Goal: Task Accomplishment & Management: Manage account settings

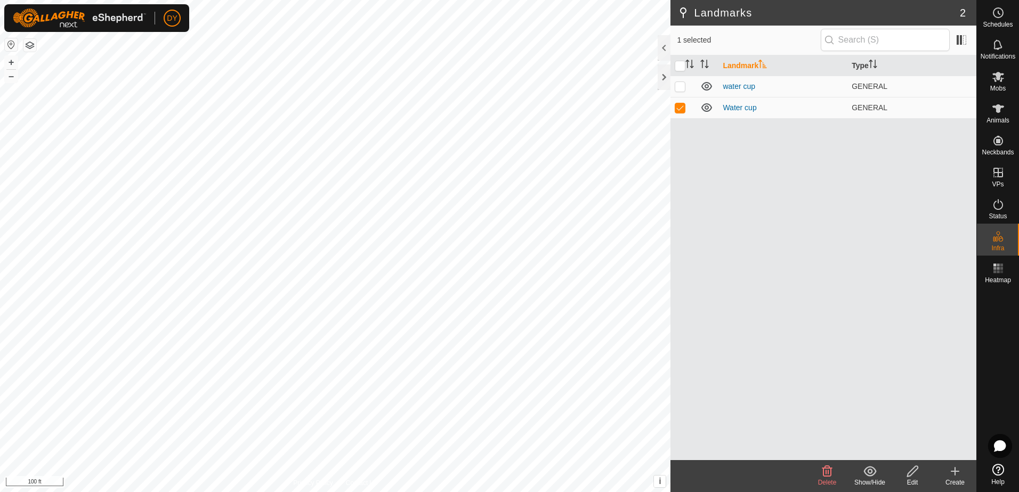
click at [908, 472] on icon at bounding box center [912, 471] width 13 height 13
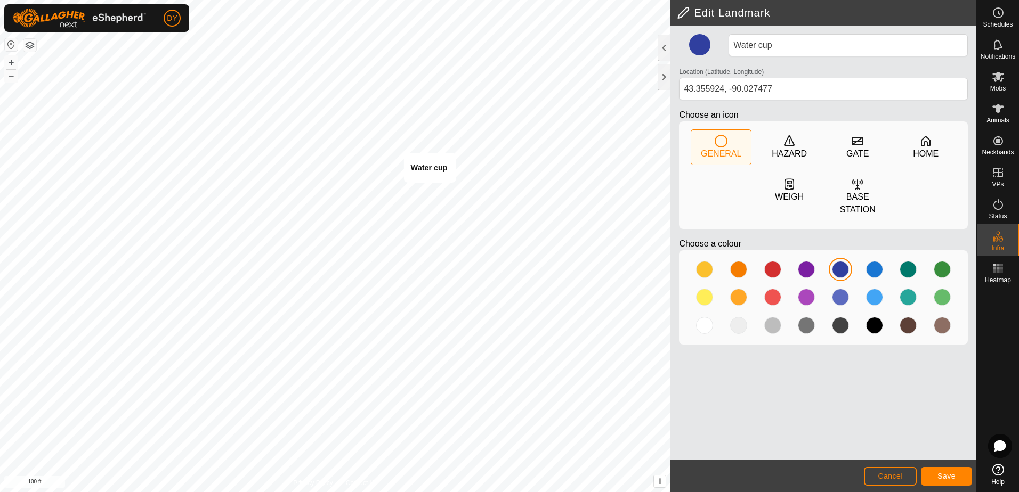
type input "43.355929, -90.028225"
click at [949, 479] on span "Save" at bounding box center [946, 476] width 18 height 9
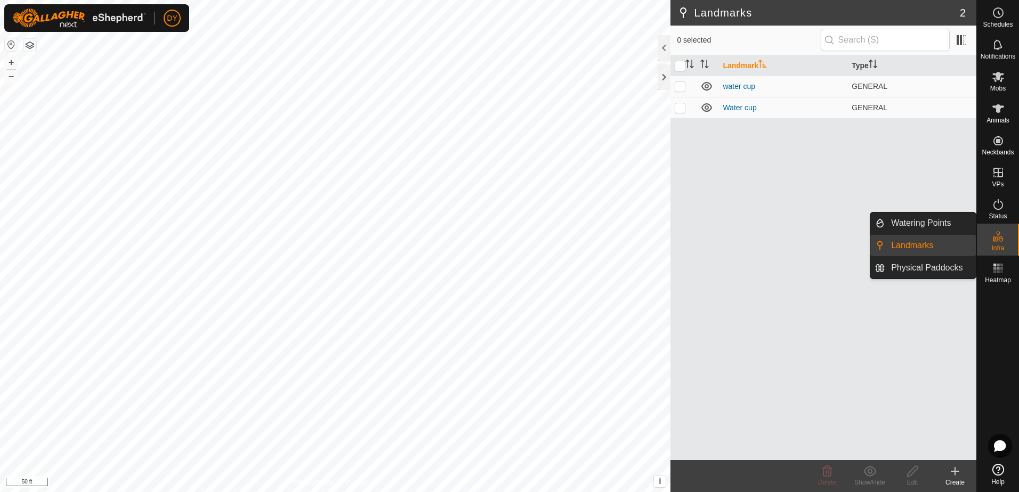
click at [929, 247] on link "Landmarks" at bounding box center [930, 245] width 91 height 21
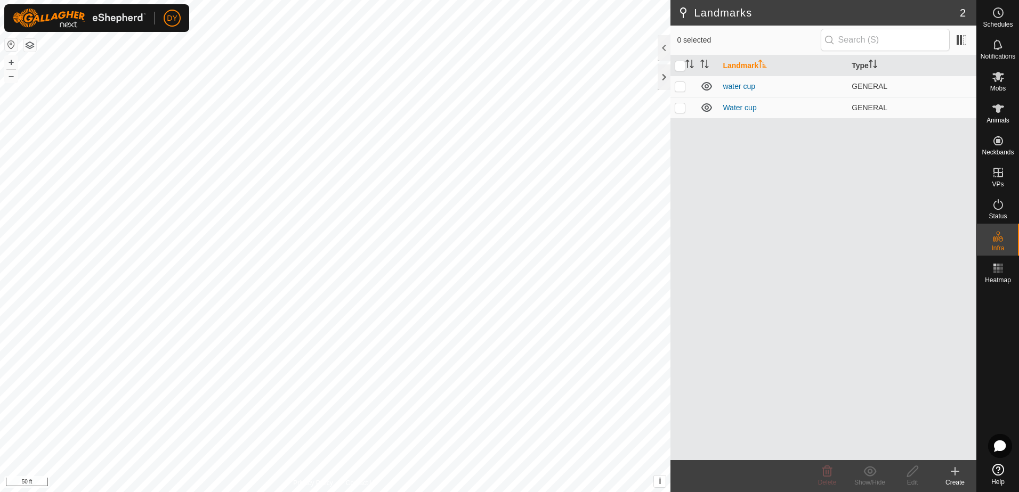
drag, startPoint x: 957, startPoint y: 472, endPoint x: 952, endPoint y: 471, distance: 5.6
click at [952, 471] on icon at bounding box center [955, 471] width 13 height 13
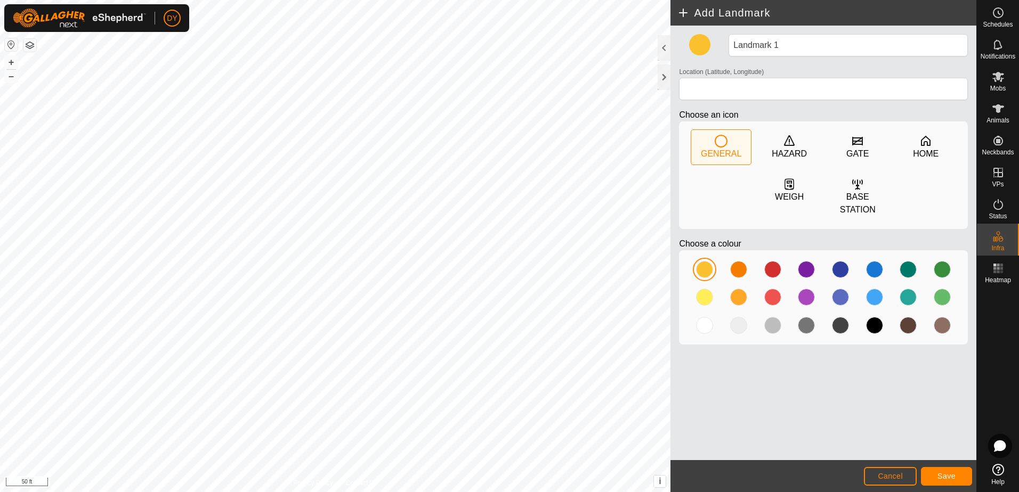
type input "43.355897, -90.026796"
click at [771, 261] on div at bounding box center [772, 269] width 17 height 17
click at [962, 476] on button "Save" at bounding box center [946, 476] width 51 height 19
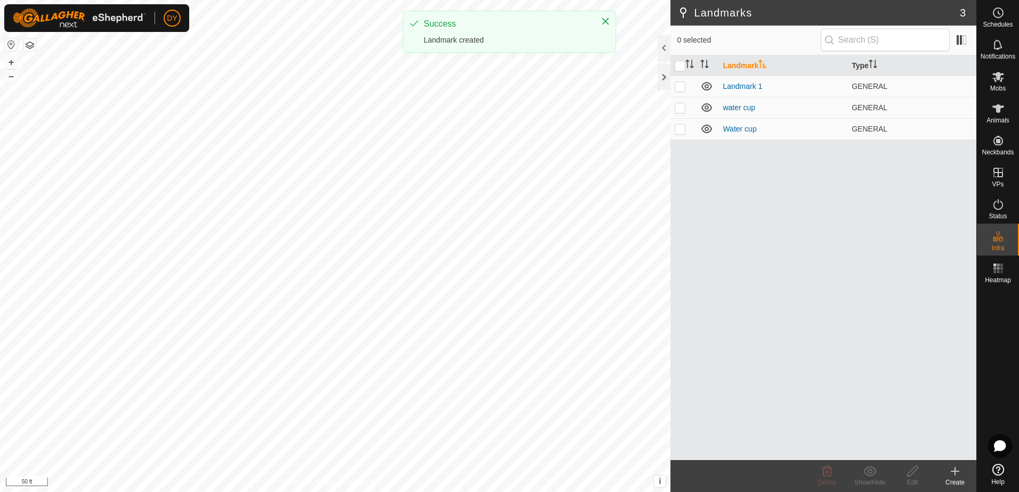
click at [954, 472] on icon at bounding box center [954, 472] width 7 height 0
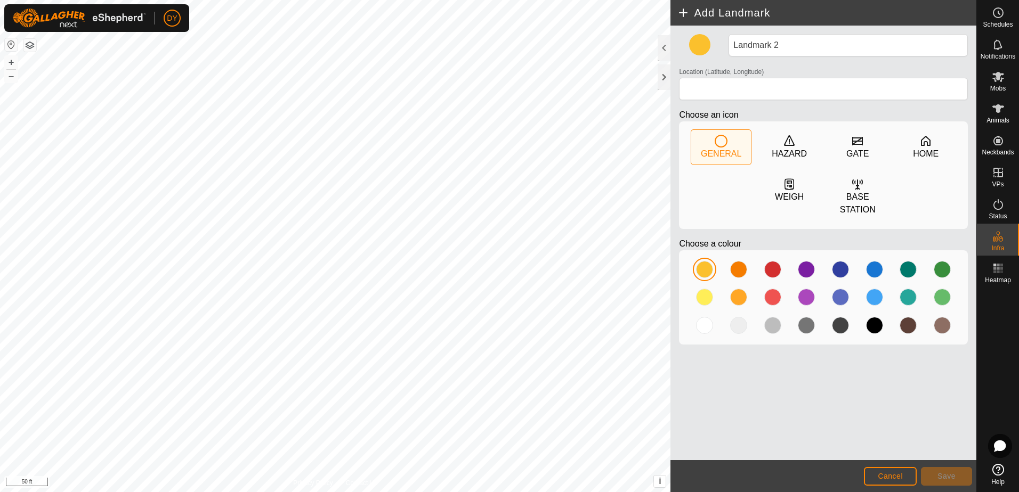
type input "43.353433, -90.026529"
click at [770, 263] on div at bounding box center [772, 269] width 17 height 17
click at [942, 478] on span "Save" at bounding box center [946, 476] width 18 height 9
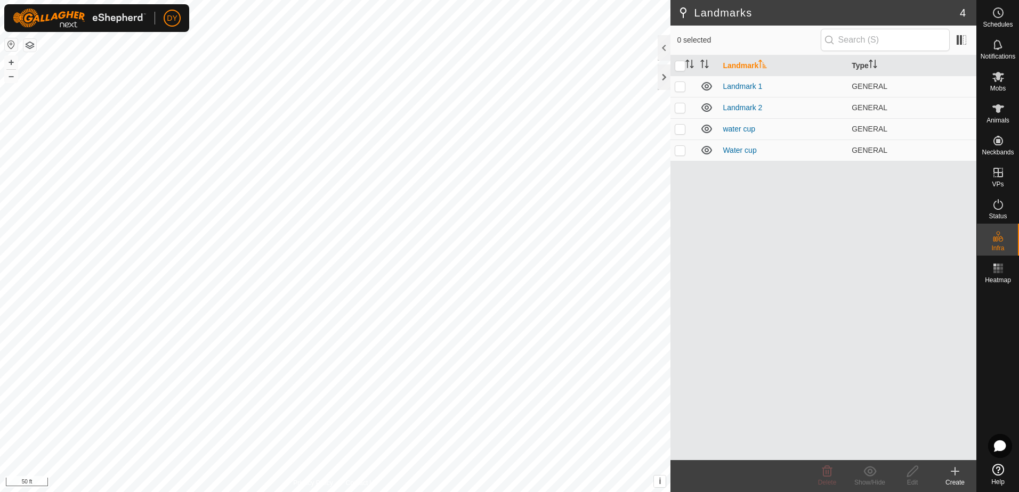
click at [952, 474] on icon at bounding box center [955, 471] width 13 height 13
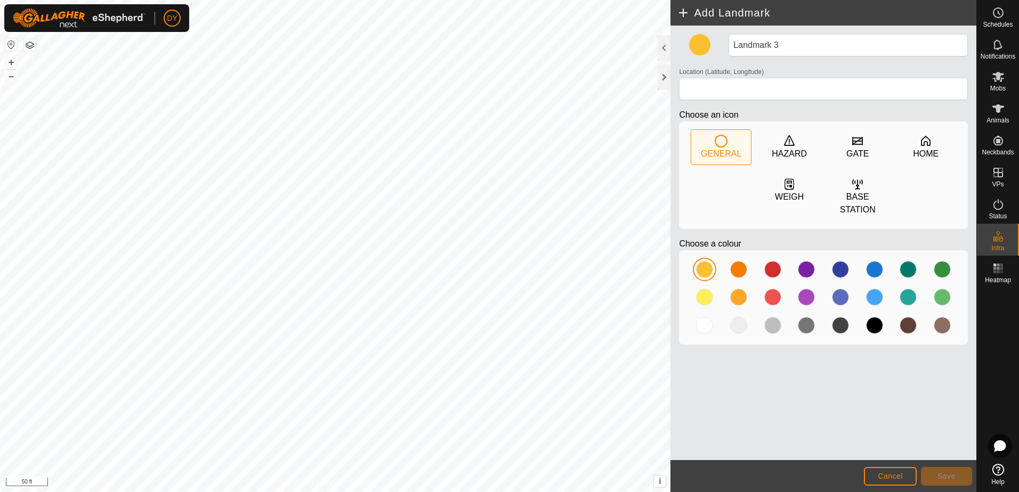
type input "43.353836, -90.022427"
click at [773, 261] on div at bounding box center [772, 269] width 17 height 17
click at [949, 473] on span "Save" at bounding box center [946, 476] width 18 height 9
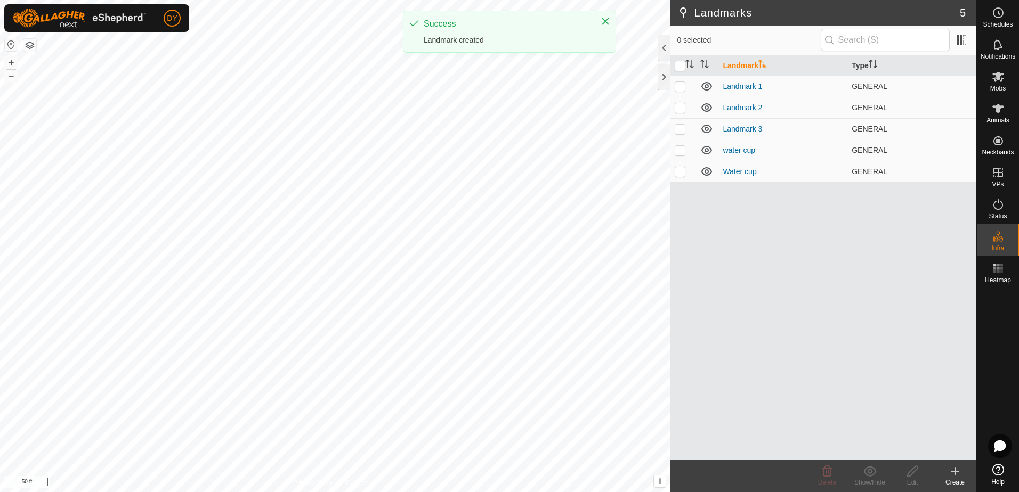
click at [952, 471] on icon at bounding box center [955, 471] width 13 height 13
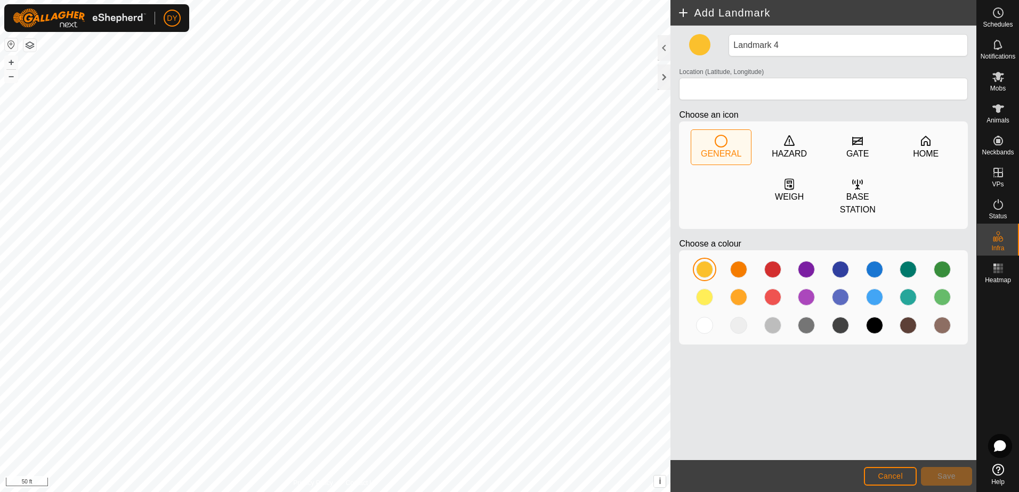
type input "43.351913, -90.021693"
click at [772, 261] on div at bounding box center [772, 269] width 17 height 17
click at [964, 480] on button "Save" at bounding box center [946, 476] width 51 height 19
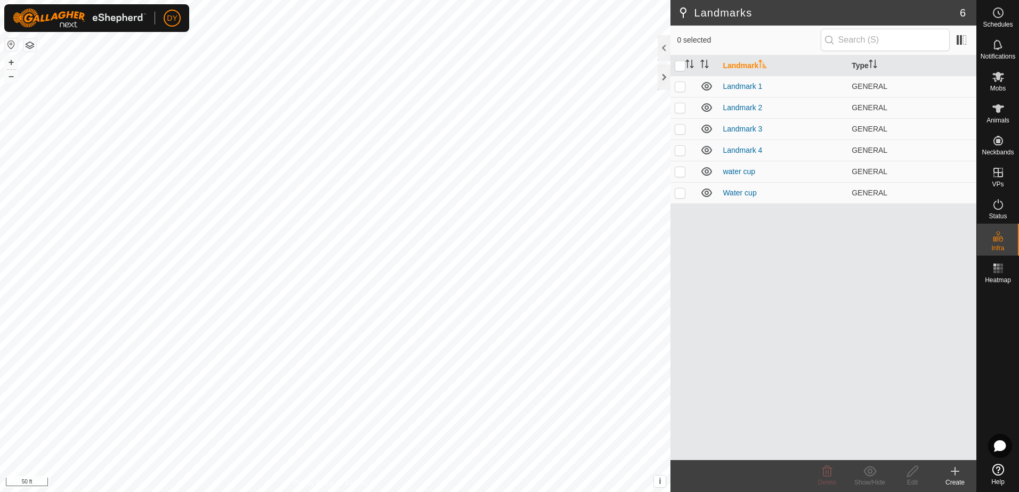
click at [953, 473] on icon at bounding box center [955, 471] width 13 height 13
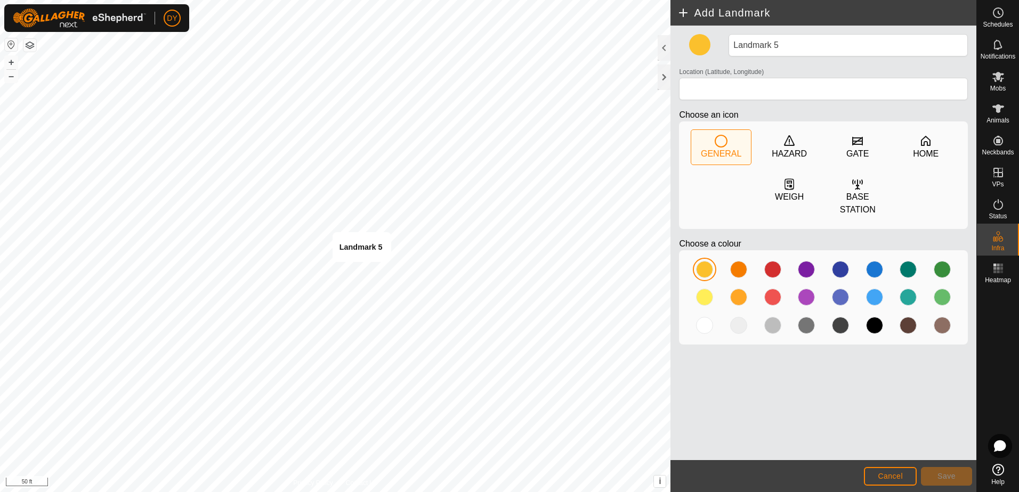
type input "43.349242, -90.020121"
click at [770, 261] on div at bounding box center [772, 269] width 17 height 17
click at [934, 475] on button "Save" at bounding box center [946, 476] width 51 height 19
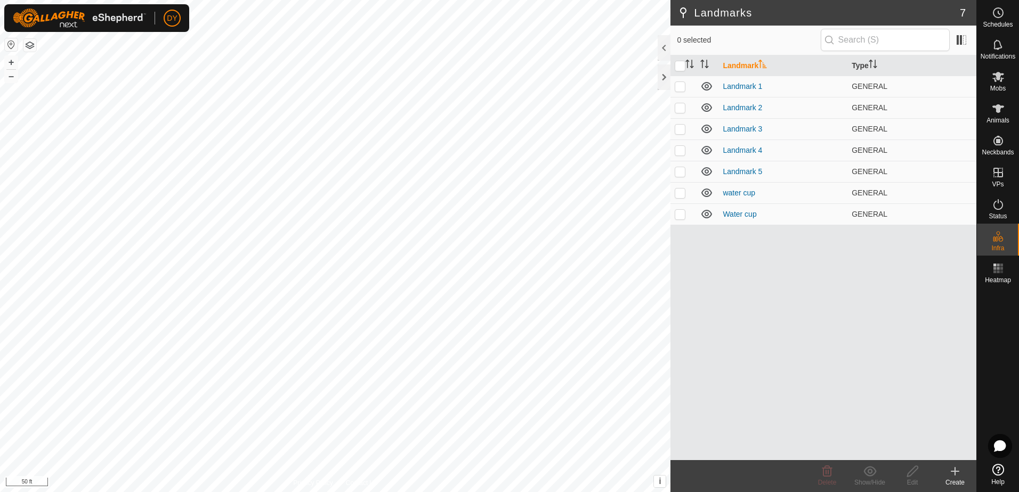
click at [956, 474] on icon at bounding box center [955, 471] width 13 height 13
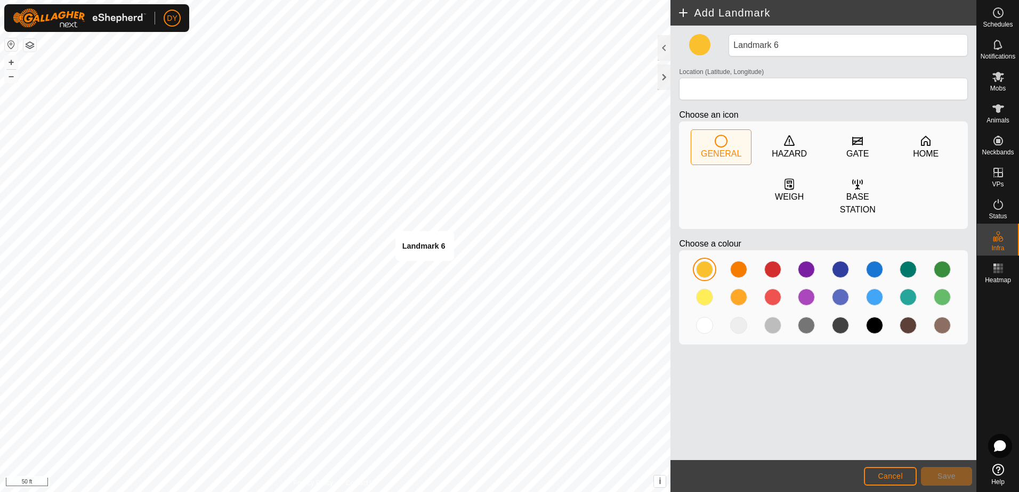
type input "43.349216, -90.015549"
click at [771, 261] on div at bounding box center [772, 269] width 17 height 17
click at [941, 475] on span "Save" at bounding box center [946, 476] width 18 height 9
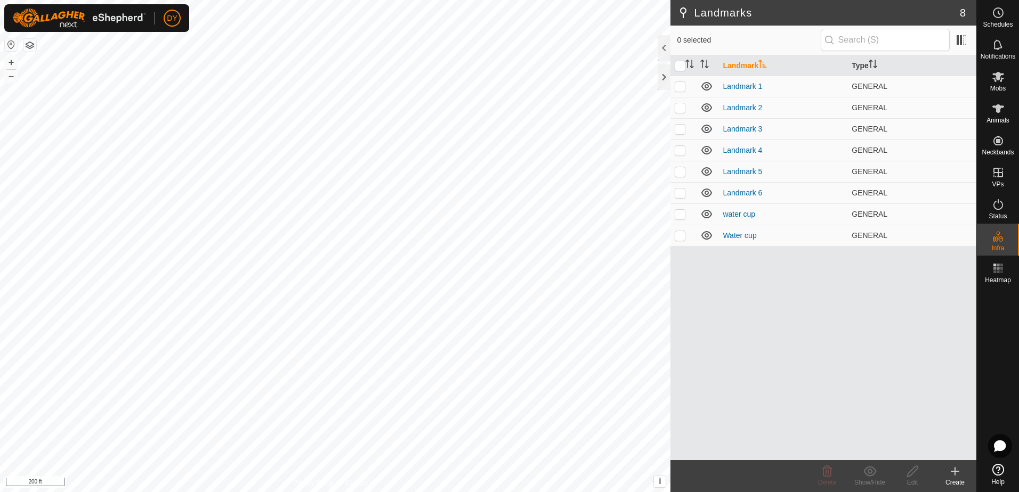
click at [953, 472] on icon at bounding box center [954, 472] width 7 height 0
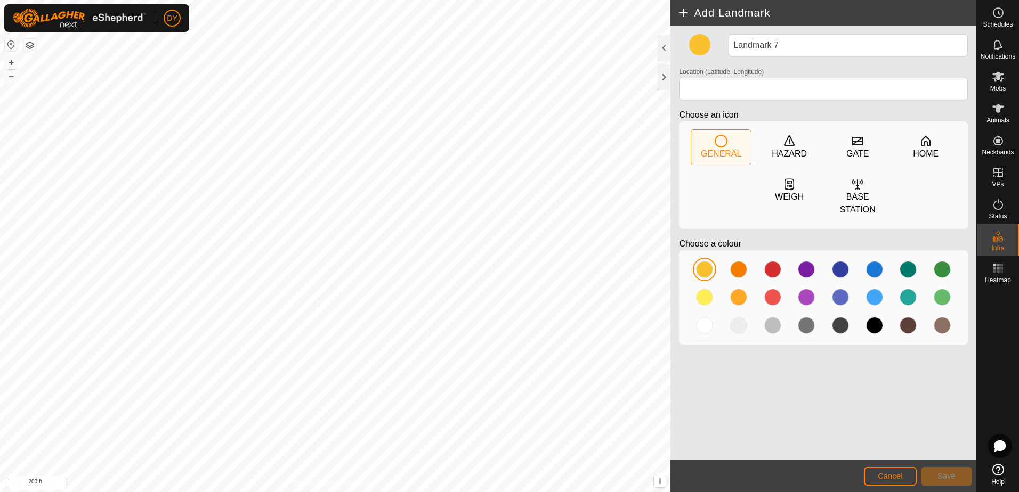
type input "43.363961, -90.019729"
click at [774, 261] on div at bounding box center [772, 269] width 17 height 17
click at [950, 478] on span "Save" at bounding box center [946, 476] width 18 height 9
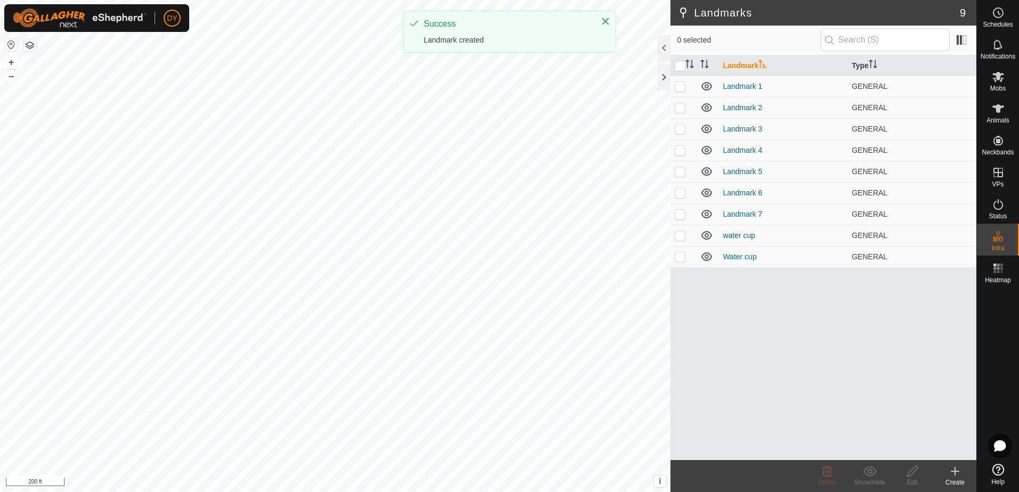
click at [952, 474] on icon at bounding box center [955, 471] width 13 height 13
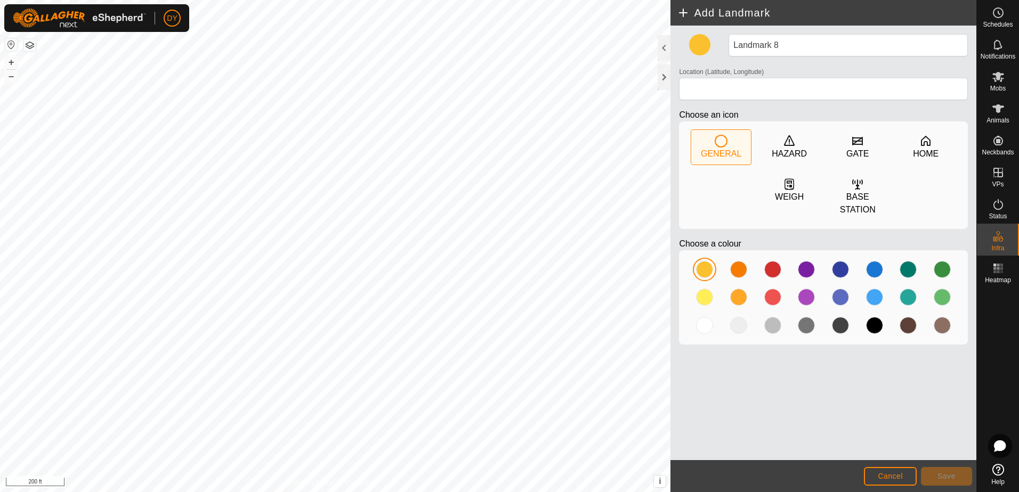
type input "43.362351, -90.022087"
click at [774, 261] on div at bounding box center [772, 269] width 17 height 17
click at [935, 473] on button "Save" at bounding box center [946, 476] width 51 height 19
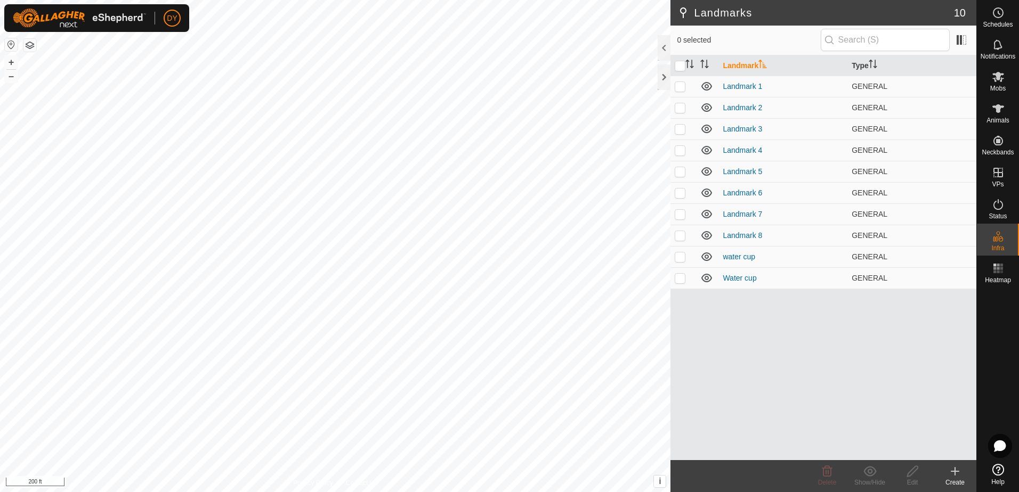
click at [949, 472] on icon at bounding box center [955, 471] width 13 height 13
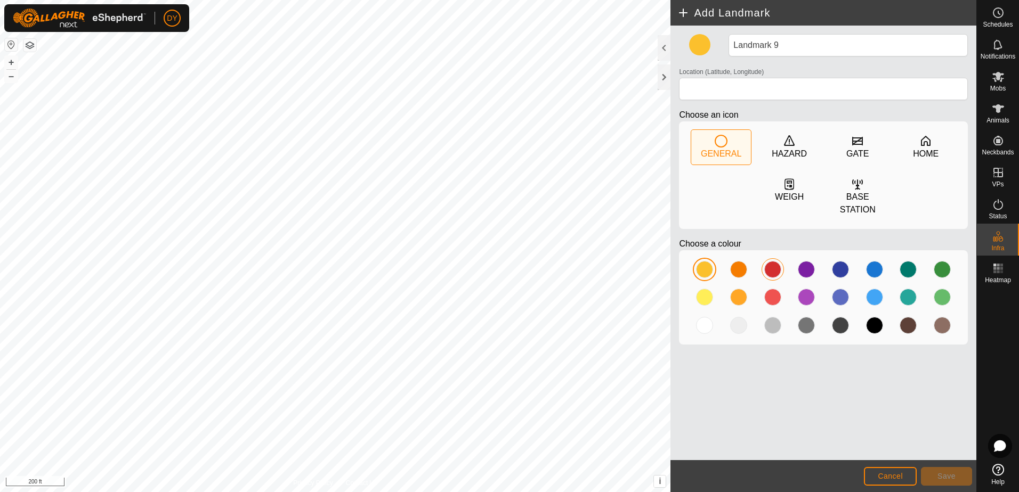
click at [774, 261] on div at bounding box center [772, 269] width 17 height 17
type input "43.359911, -90.016098"
click at [937, 475] on button "Save" at bounding box center [946, 476] width 51 height 19
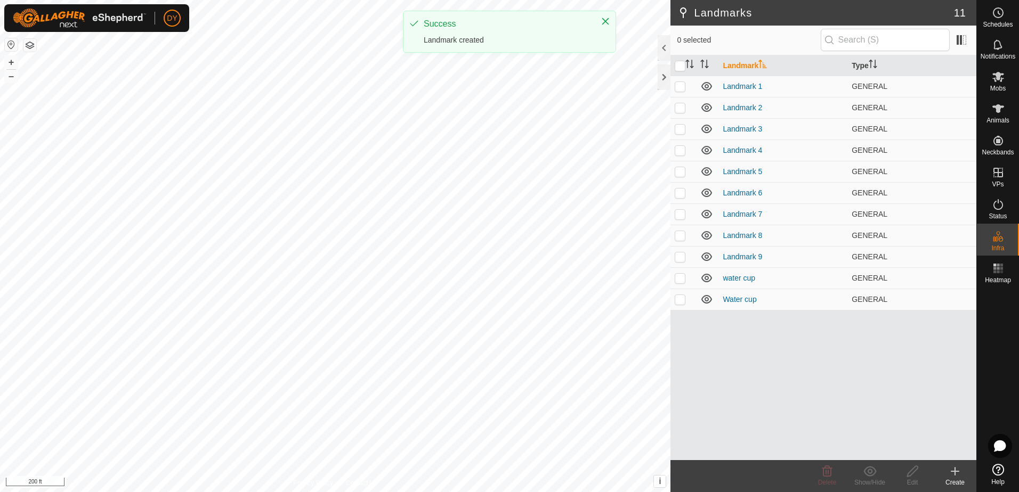
click at [955, 470] on icon at bounding box center [955, 471] width 0 height 7
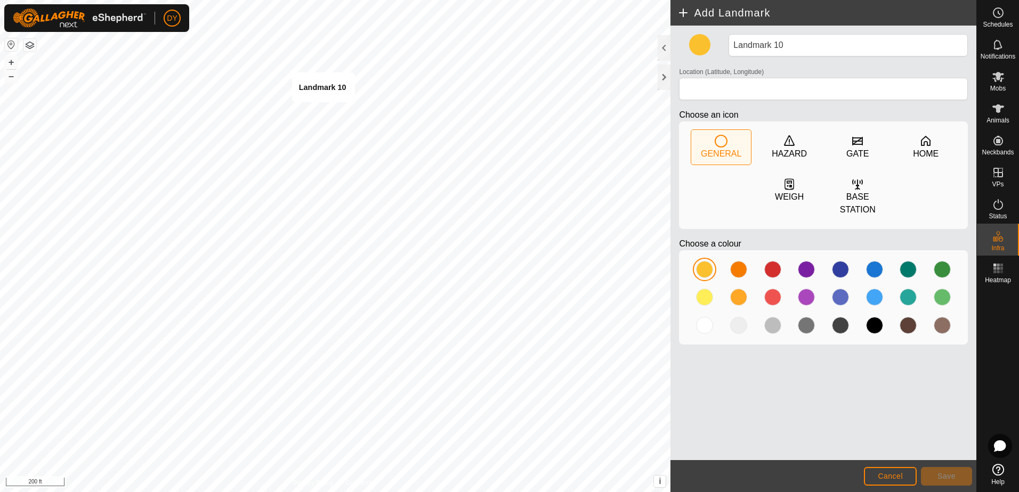
type input "43.359841, -90.009072"
click at [779, 261] on div at bounding box center [772, 269] width 17 height 17
click at [937, 476] on button "Save" at bounding box center [946, 476] width 51 height 19
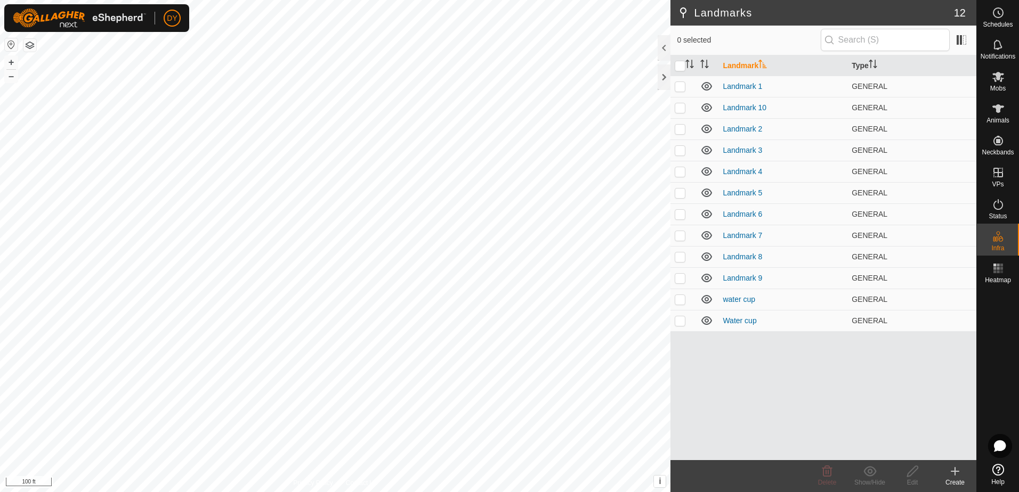
click at [954, 472] on icon at bounding box center [954, 472] width 7 height 0
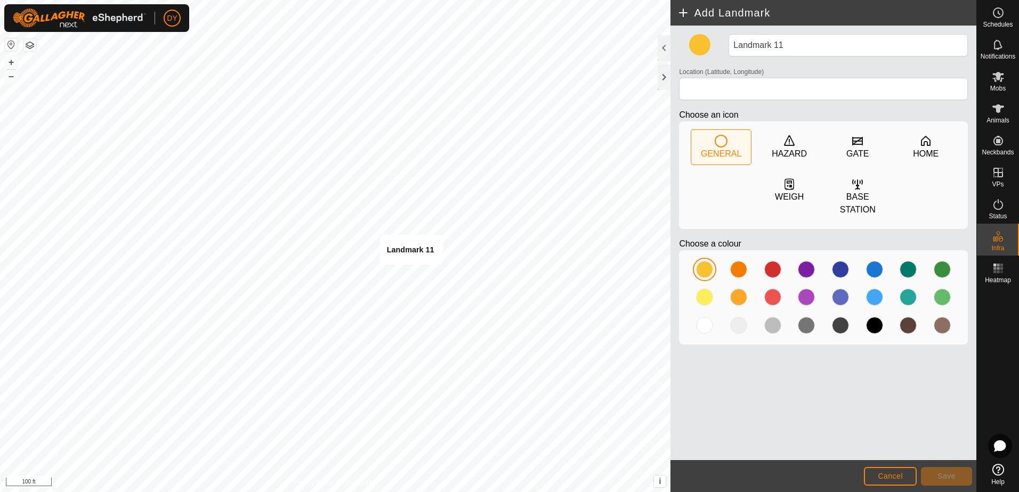
type input "43.357514, -90.015076"
click at [766, 261] on div at bounding box center [772, 269] width 17 height 17
click at [932, 475] on button "Save" at bounding box center [946, 476] width 51 height 19
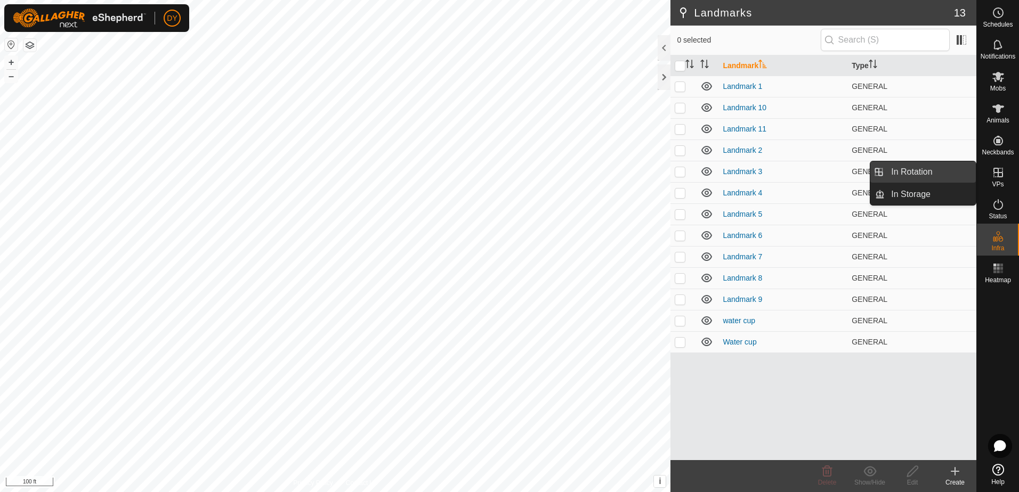
click at [913, 171] on link "In Rotation" at bounding box center [930, 171] width 91 height 21
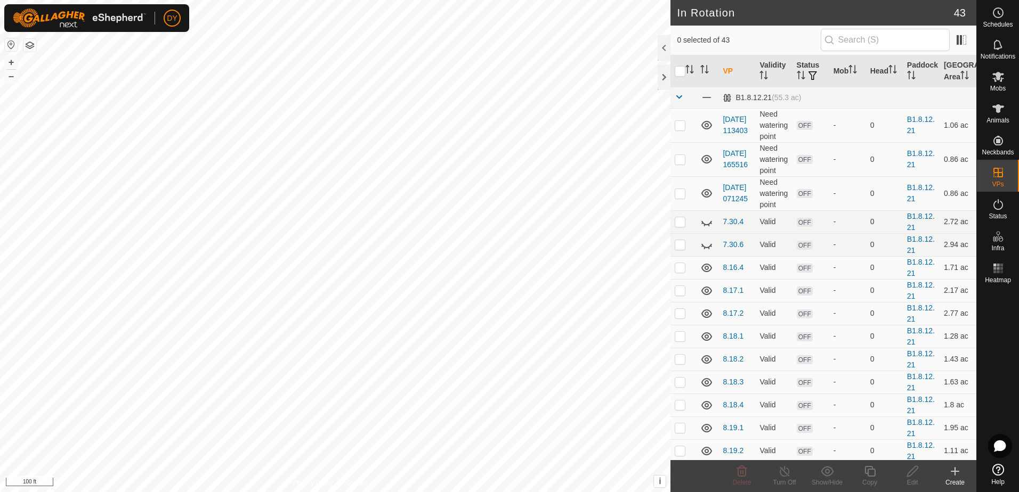
click at [955, 473] on icon at bounding box center [955, 471] width 0 height 7
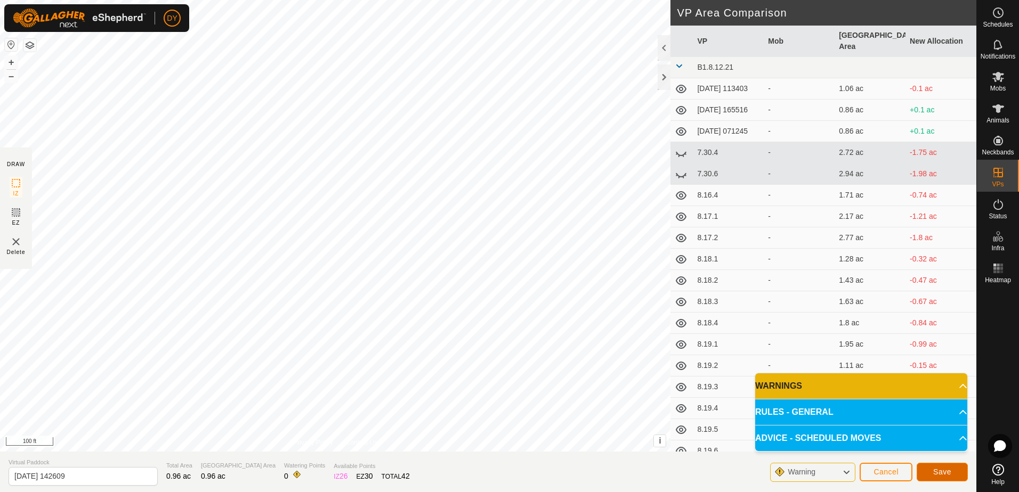
click at [940, 472] on span "Save" at bounding box center [942, 472] width 18 height 9
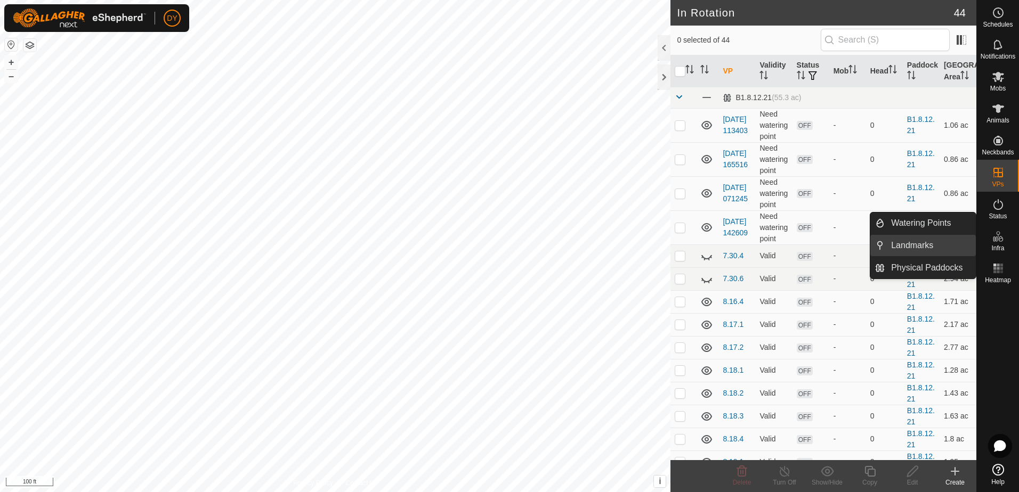
click at [924, 243] on link "Landmarks" at bounding box center [930, 245] width 91 height 21
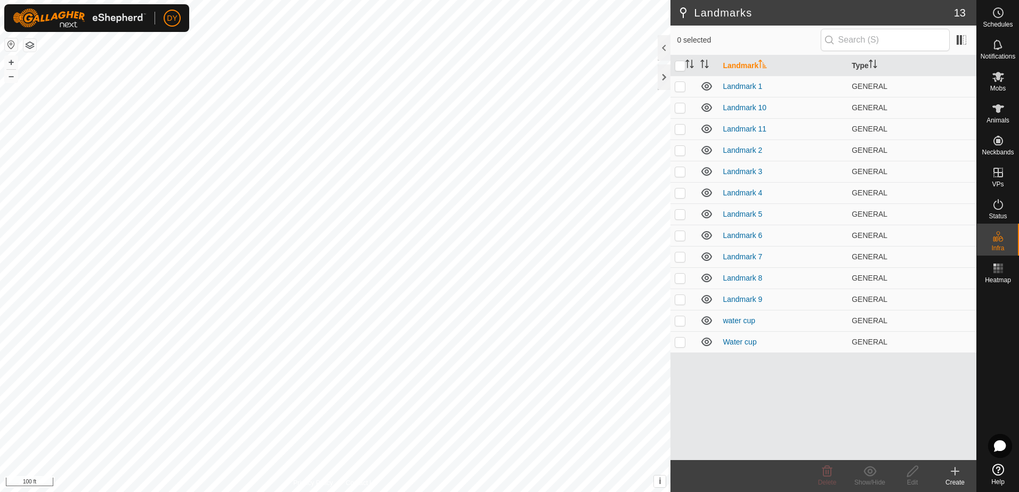
click at [954, 472] on icon at bounding box center [954, 472] width 7 height 0
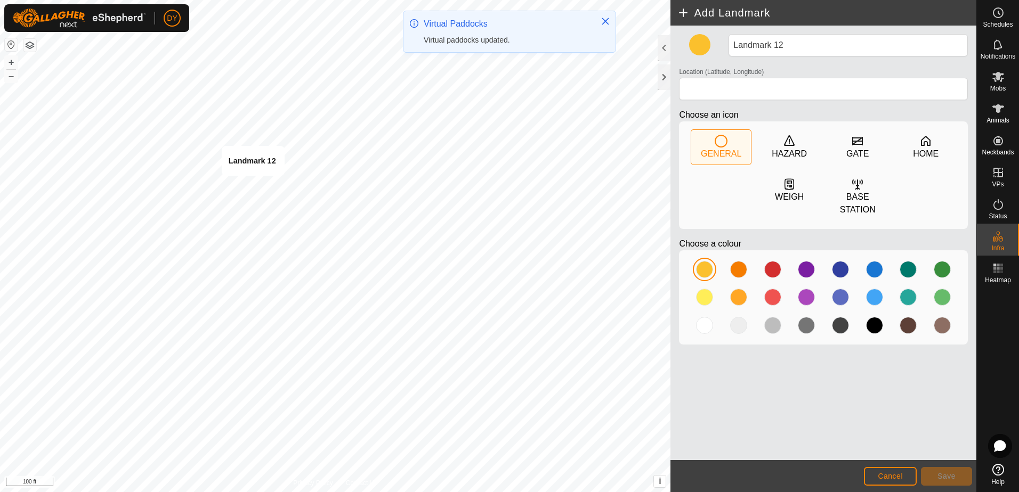
type input "43.353603, -90.016857"
click at [772, 261] on div at bounding box center [772, 269] width 17 height 17
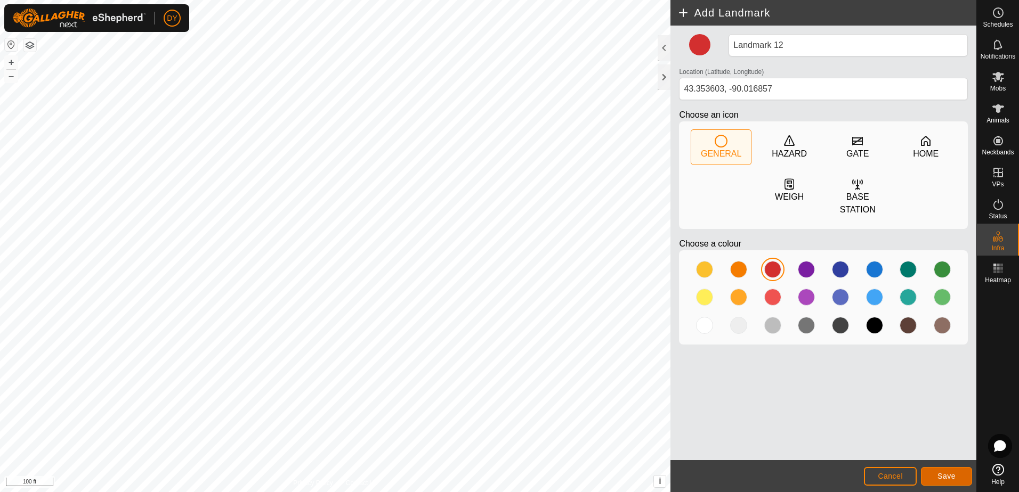
click at [941, 480] on span "Save" at bounding box center [946, 476] width 18 height 9
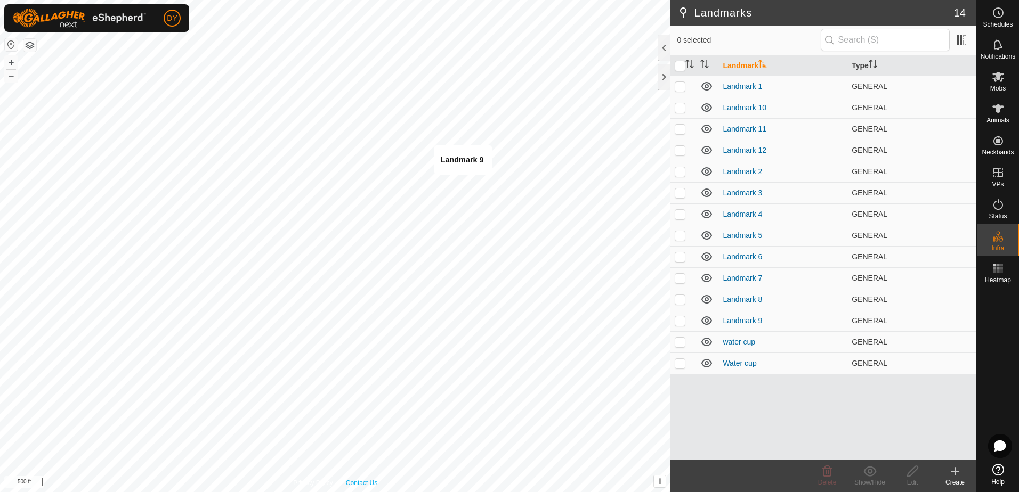
checkbox input "true"
click at [911, 474] on icon at bounding box center [912, 471] width 13 height 13
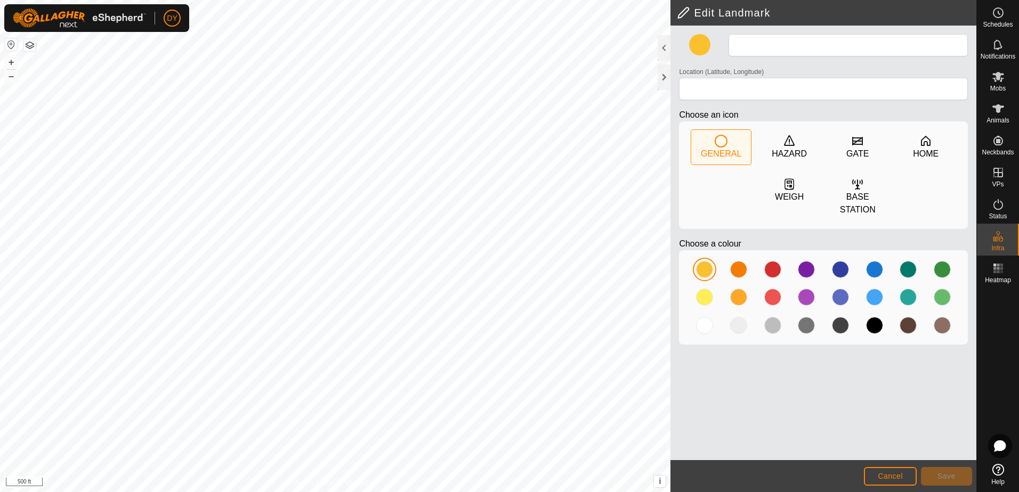
type input "Landmark 9"
type input "43.359911, -90.016098"
click at [915, 261] on div at bounding box center [908, 269] width 17 height 17
click at [939, 478] on span "Save" at bounding box center [946, 476] width 18 height 9
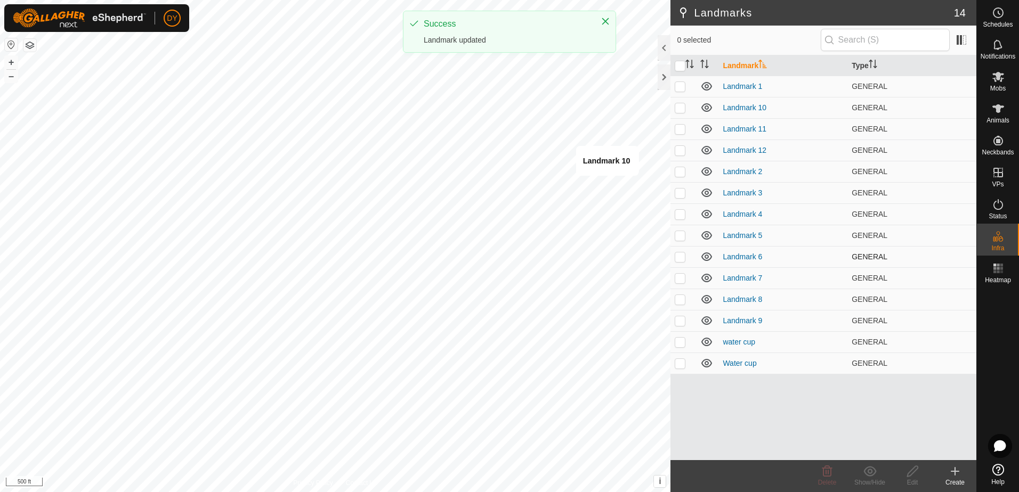
checkbox input "true"
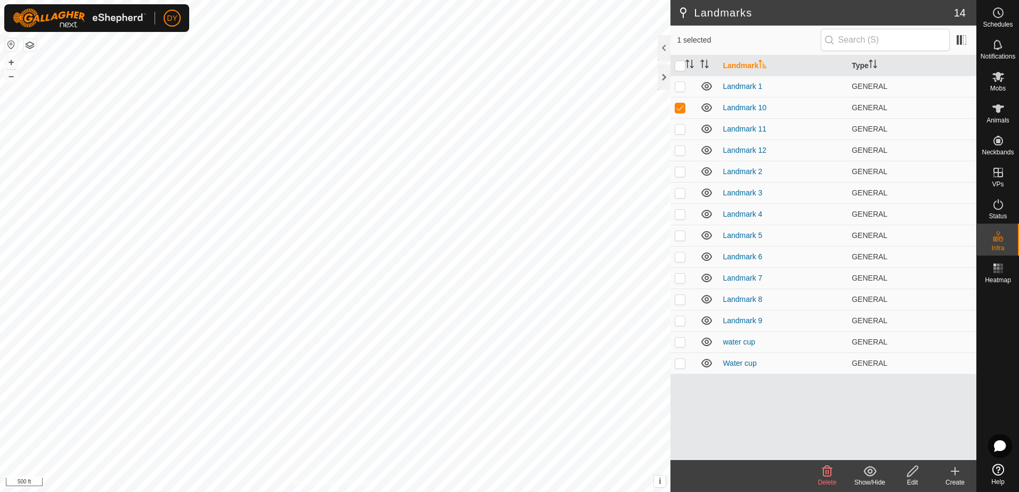
click at [907, 471] on icon at bounding box center [912, 471] width 13 height 13
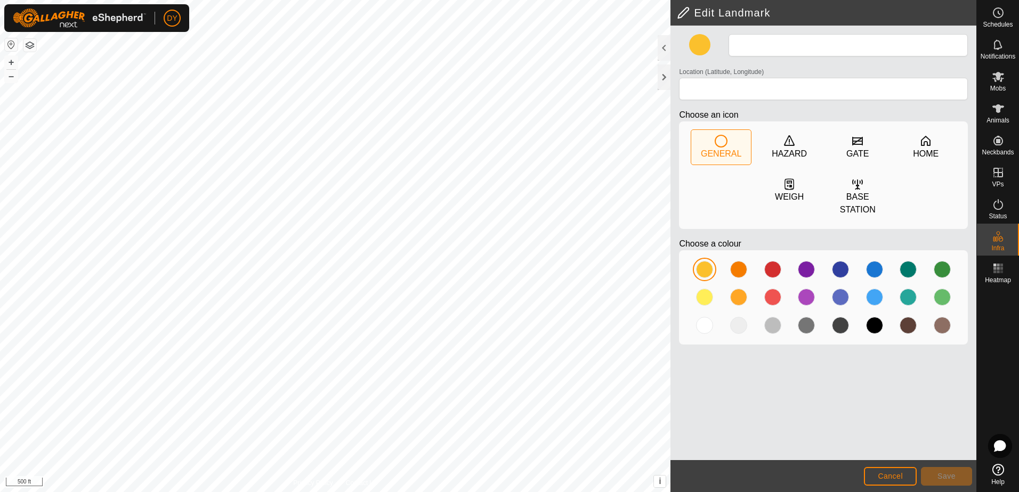
type input "Landmark 10"
type input "43.359841, -90.009072"
click at [940, 261] on div at bounding box center [942, 269] width 17 height 17
click at [944, 475] on span "Save" at bounding box center [946, 476] width 18 height 9
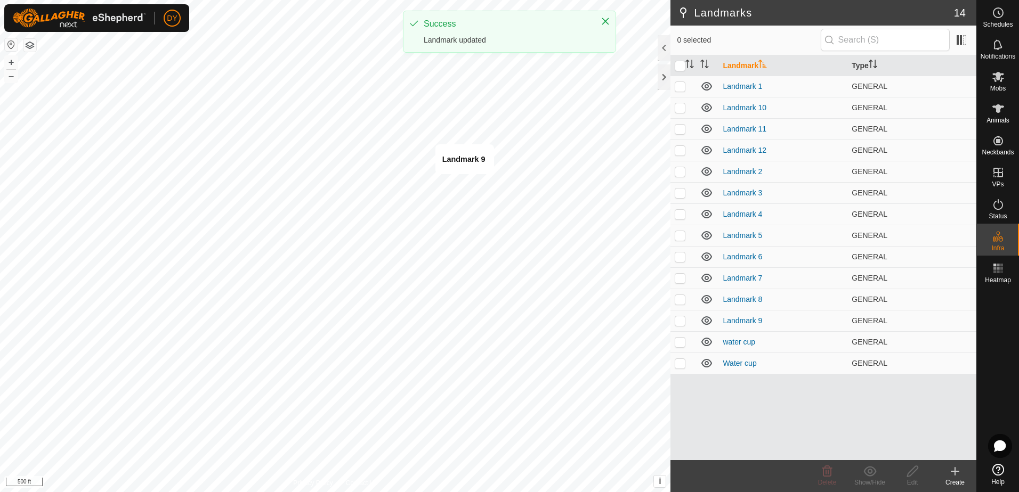
checkbox input "true"
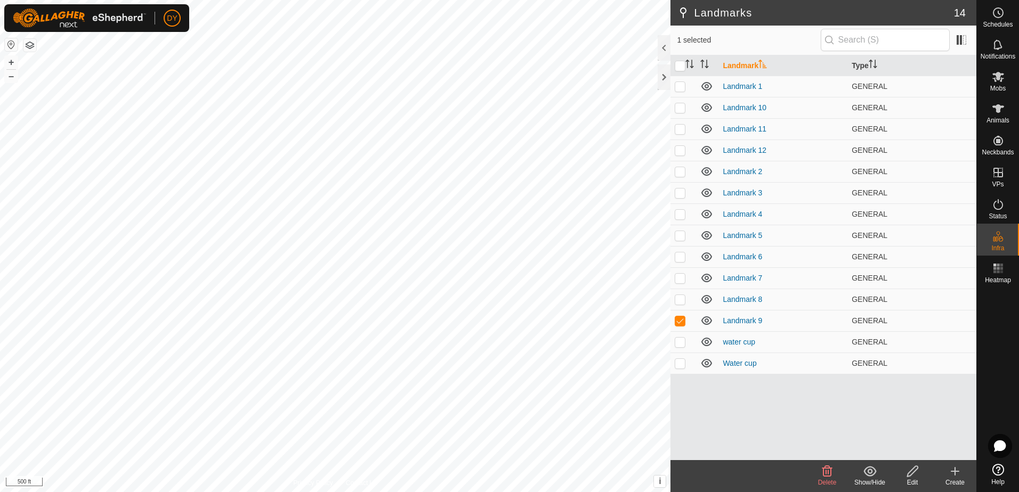
click at [913, 471] on icon at bounding box center [912, 471] width 13 height 13
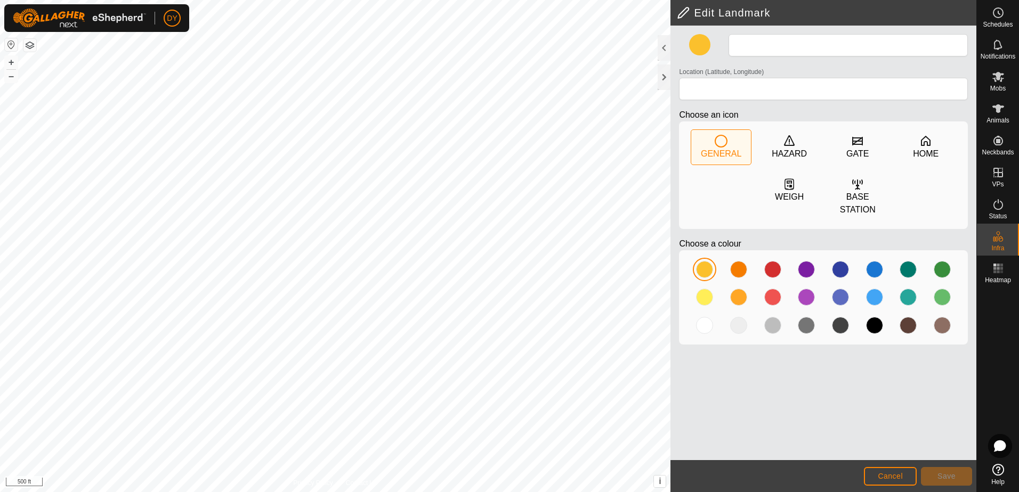
type input "Landmark 9"
type input "43.359911, -90.016098"
click at [936, 261] on div at bounding box center [942, 269] width 17 height 17
click at [942, 479] on span "Save" at bounding box center [946, 476] width 18 height 9
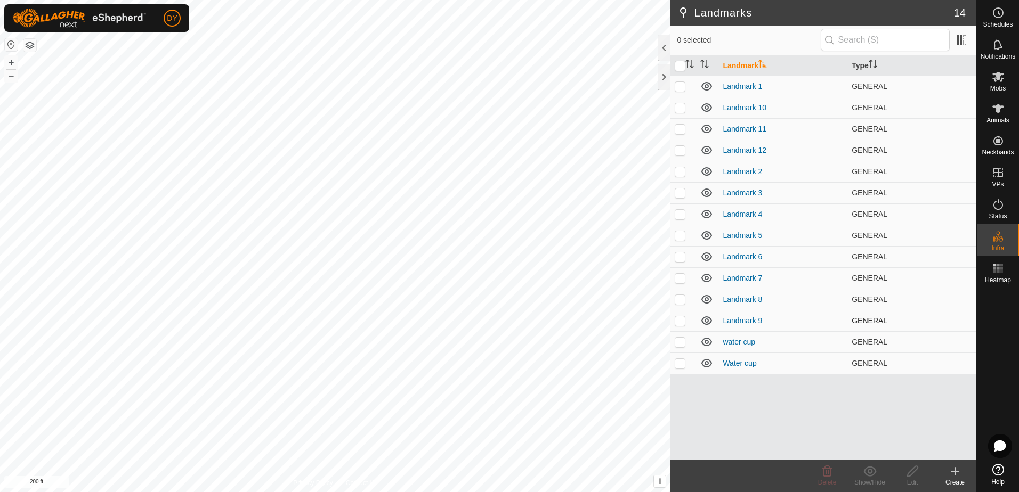
click at [682, 322] on p-checkbox at bounding box center [680, 321] width 11 height 9
checkbox input "true"
click at [679, 303] on p-checkbox at bounding box center [680, 299] width 11 height 9
checkbox input "true"
click at [678, 280] on p-checkbox at bounding box center [680, 278] width 11 height 9
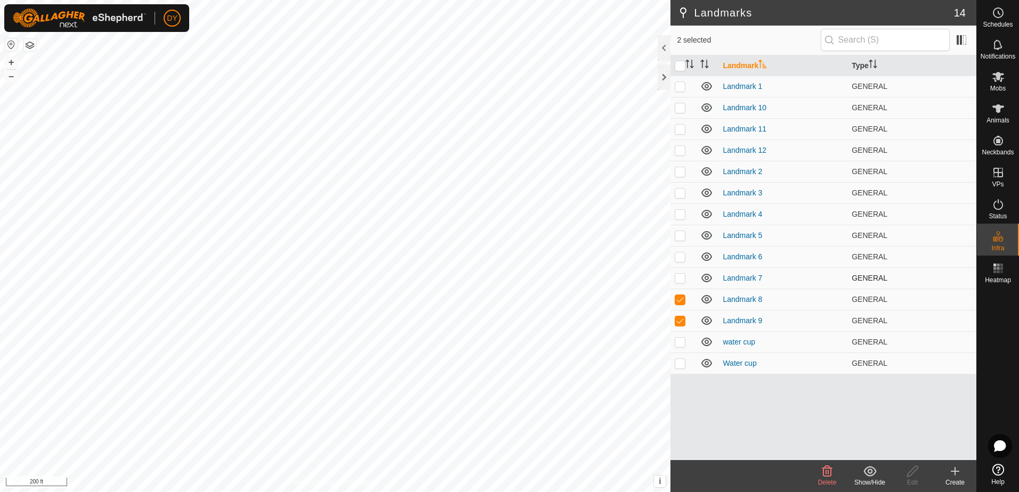
checkbox input "true"
click at [676, 256] on p-checkbox at bounding box center [680, 257] width 11 height 9
checkbox input "true"
click at [680, 238] on p-checkbox at bounding box center [680, 235] width 11 height 9
checkbox input "true"
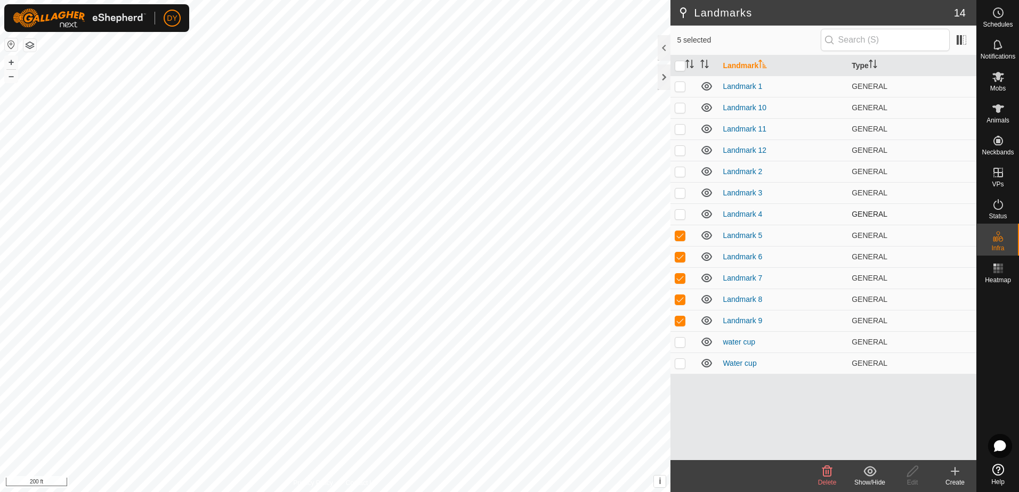
click at [680, 215] on p-checkbox at bounding box center [680, 214] width 11 height 9
checkbox input "true"
click at [681, 193] on p-checkbox at bounding box center [680, 193] width 11 height 9
checkbox input "true"
drag, startPoint x: 678, startPoint y: 175, endPoint x: 680, endPoint y: 165, distance: 10.3
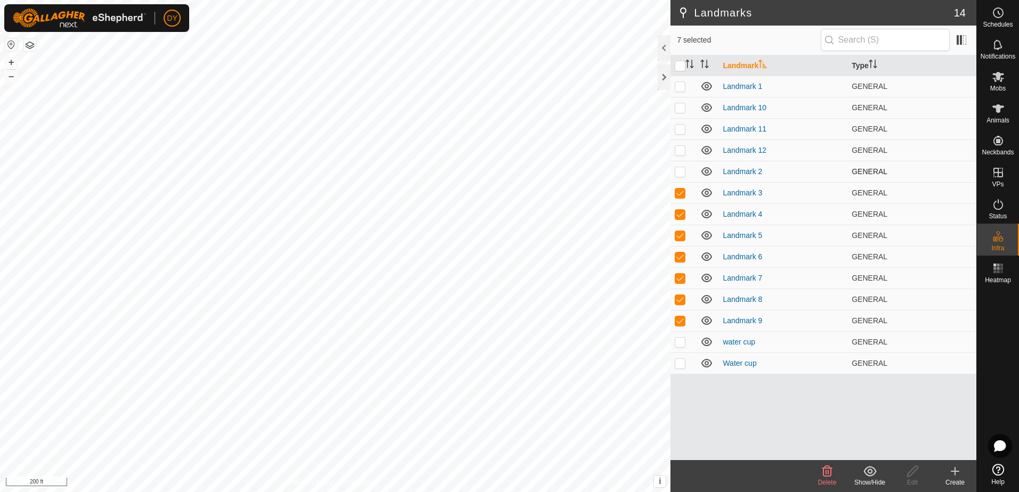
click at [678, 175] on p-checkbox at bounding box center [680, 171] width 11 height 9
checkbox input "true"
click at [679, 152] on p-checkbox at bounding box center [680, 150] width 11 height 9
checkbox input "true"
click at [677, 130] on p-checkbox at bounding box center [680, 129] width 11 height 9
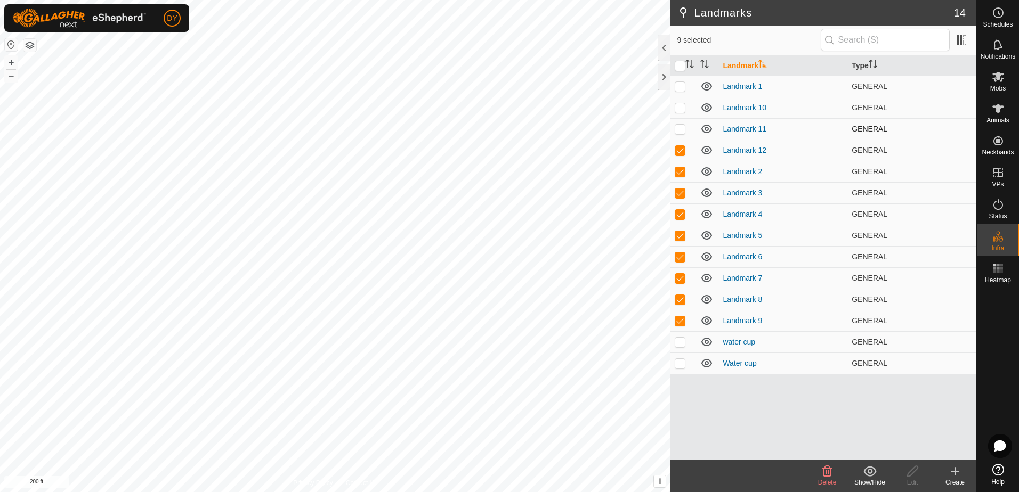
checkbox input "true"
click at [678, 107] on p-checkbox at bounding box center [680, 107] width 11 height 9
checkbox input "true"
click at [682, 83] on p-checkbox at bounding box center [680, 86] width 11 height 9
click at [825, 471] on icon at bounding box center [827, 471] width 13 height 13
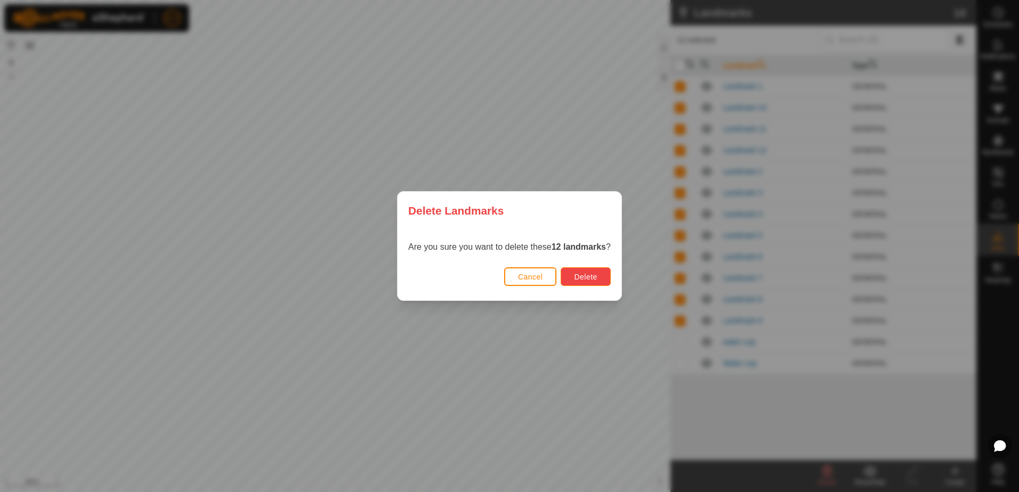
click at [593, 279] on span "Delete" at bounding box center [585, 277] width 23 height 9
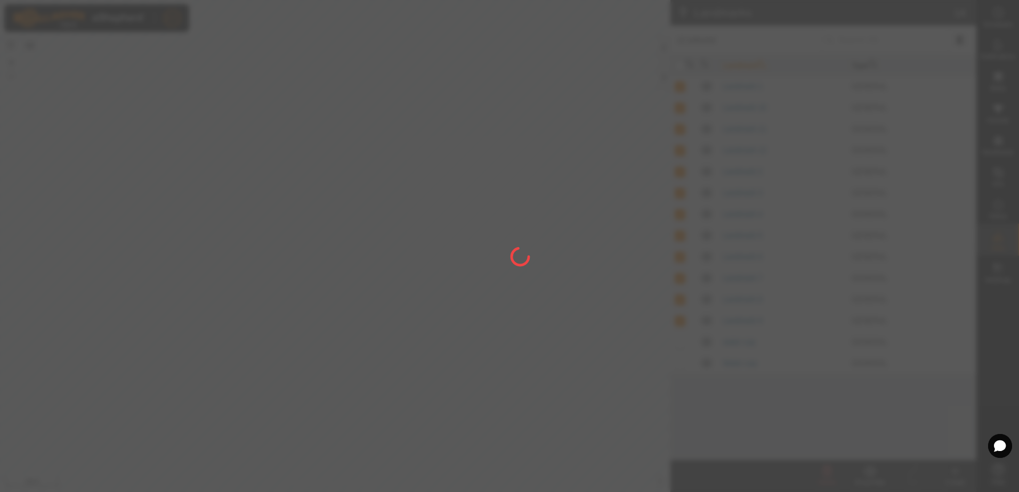
checkbox input "false"
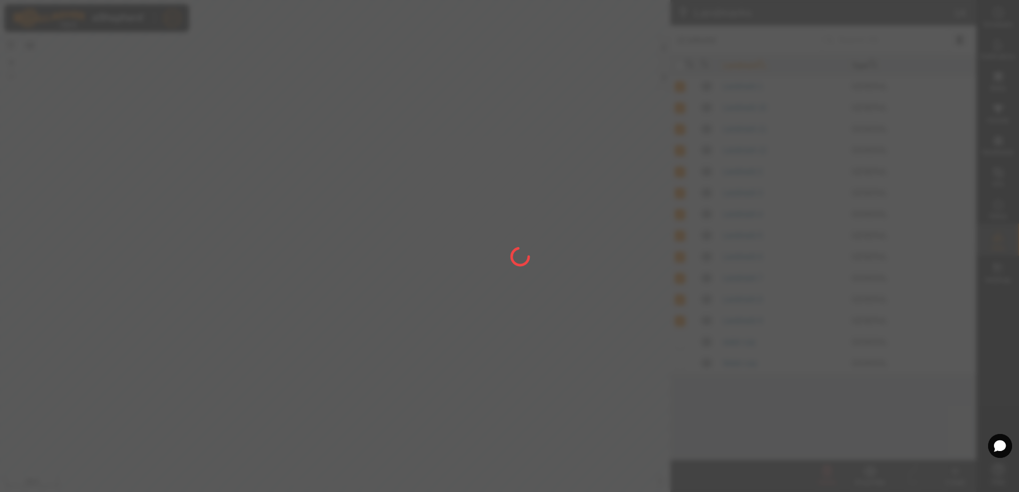
checkbox input "false"
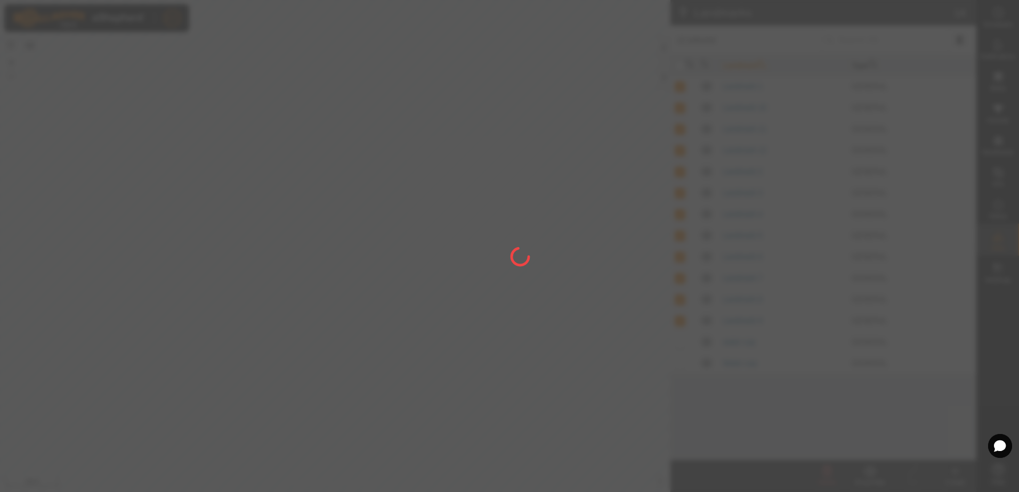
checkbox input "false"
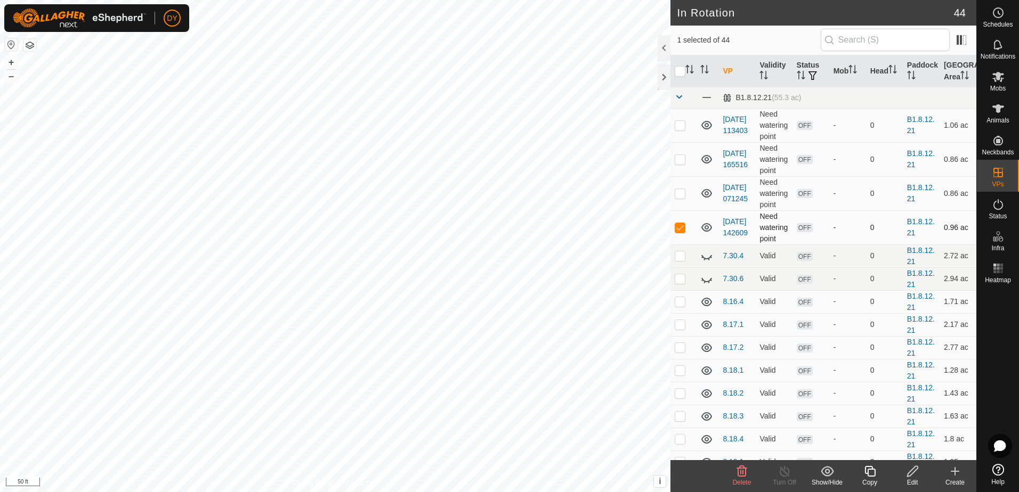
click at [679, 229] on p-checkbox at bounding box center [680, 227] width 11 height 9
checkbox input "false"
checkbox input "true"
checkbox input "false"
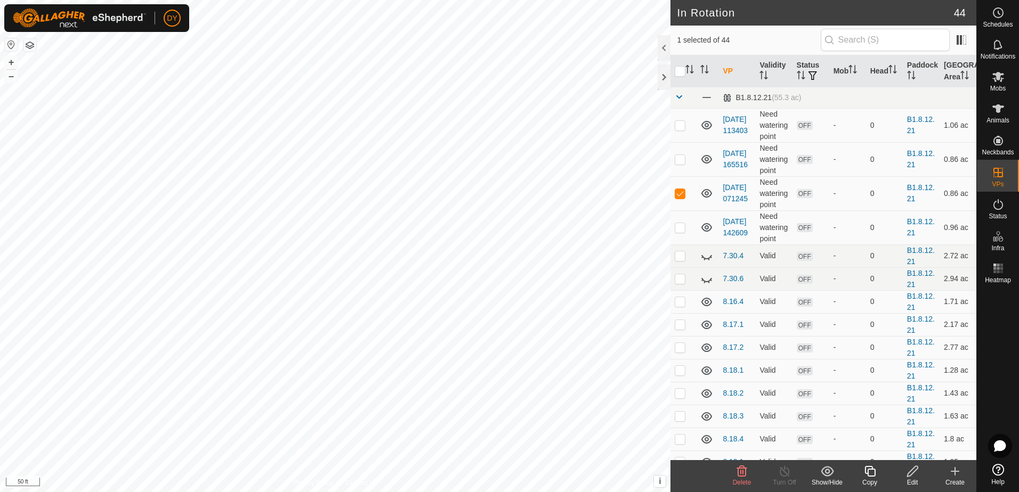
click at [740, 476] on icon at bounding box center [742, 471] width 10 height 11
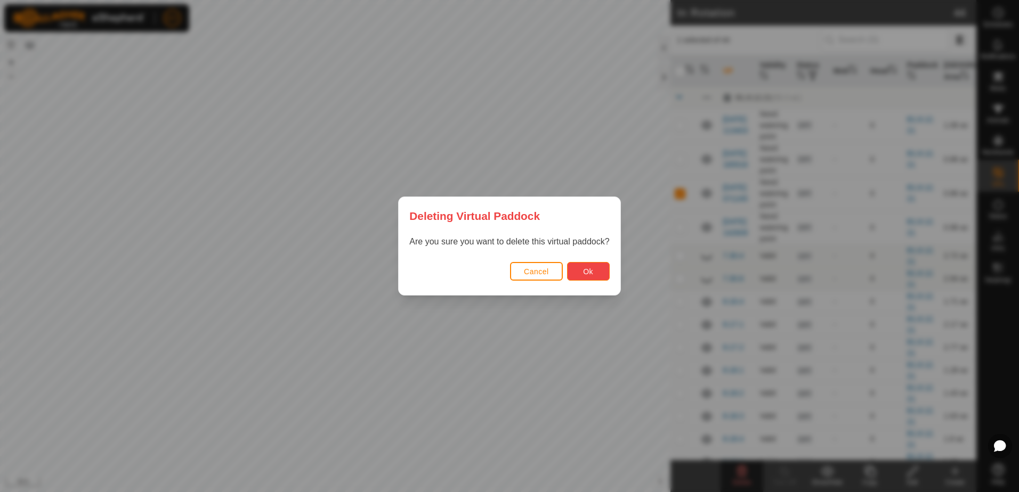
click at [596, 279] on button "Ok" at bounding box center [588, 271] width 43 height 19
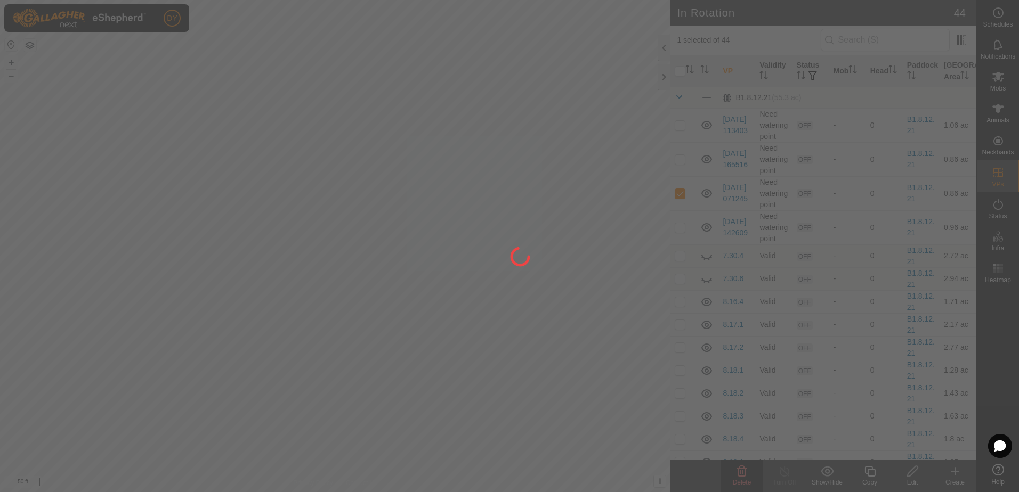
checkbox input "false"
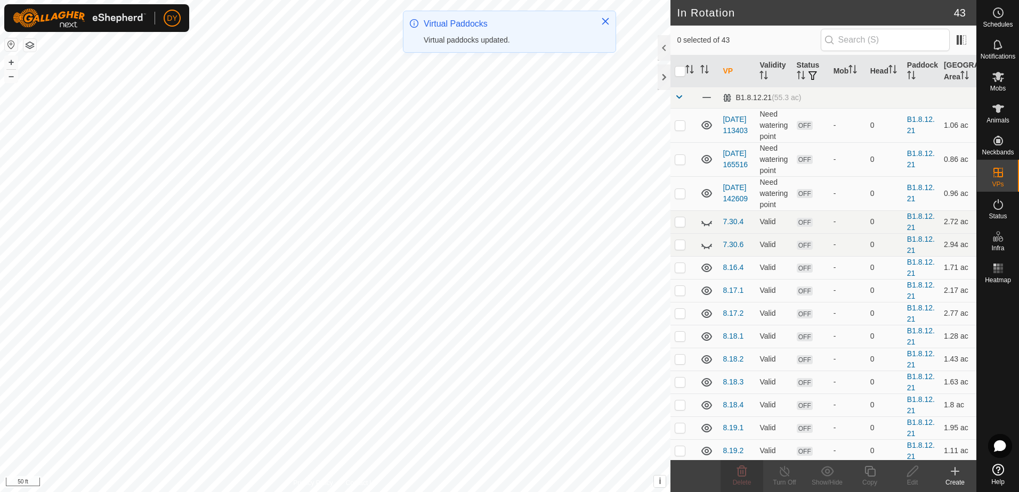
checkbox input "true"
click at [872, 472] on icon at bounding box center [869, 471] width 13 height 13
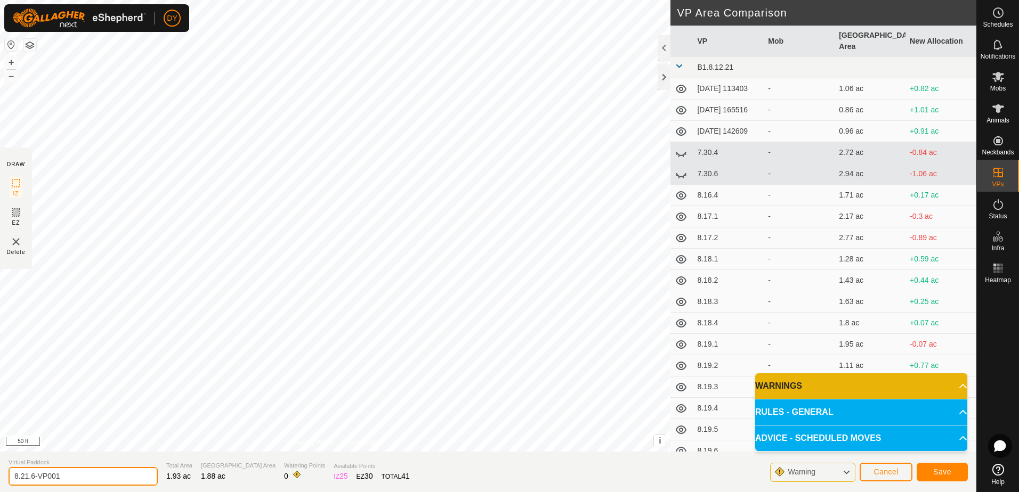
drag, startPoint x: 80, startPoint y: 477, endPoint x: 23, endPoint y: 481, distance: 56.6
click at [23, 481] on input "8.21.6-VP001" at bounding box center [83, 476] width 149 height 19
type input "8.22.1"
click at [941, 474] on span "Save" at bounding box center [942, 472] width 18 height 9
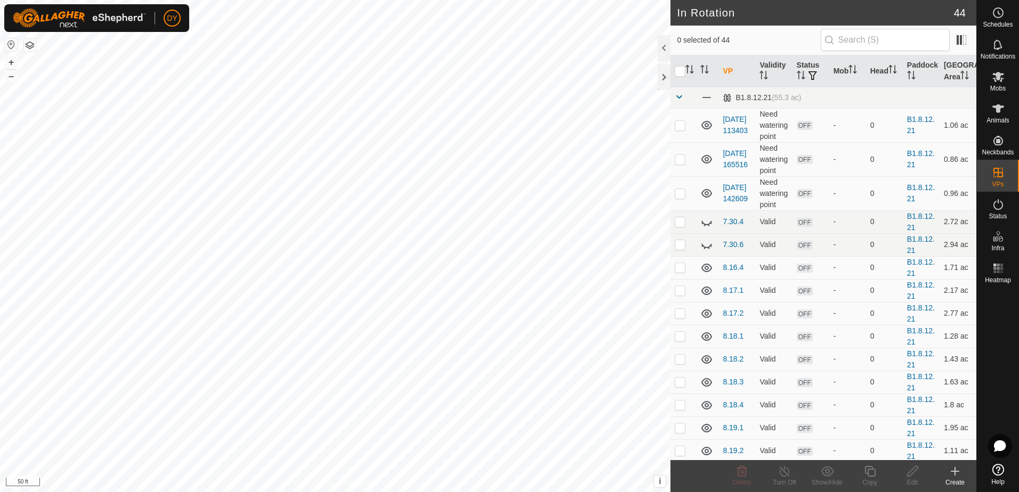
checkbox input "true"
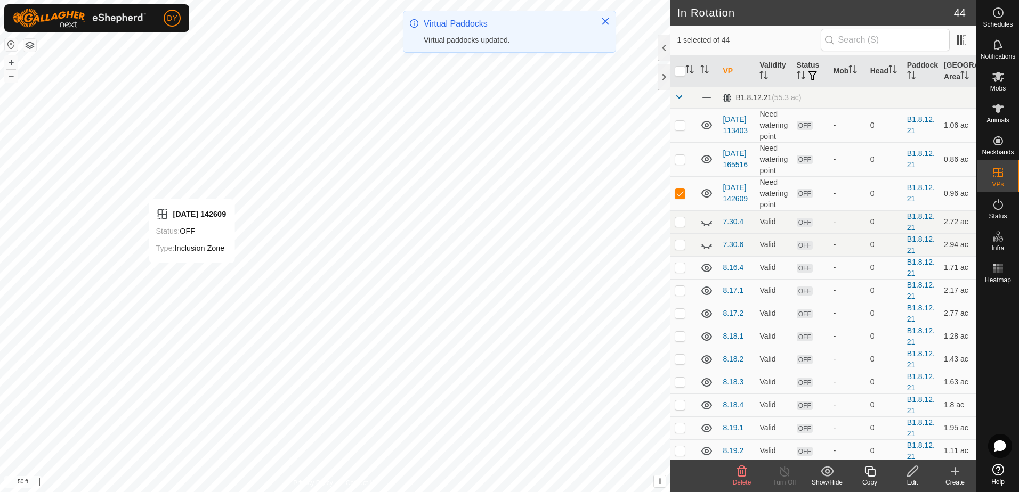
checkbox input "false"
checkbox input "true"
click at [868, 472] on icon at bounding box center [869, 471] width 11 height 11
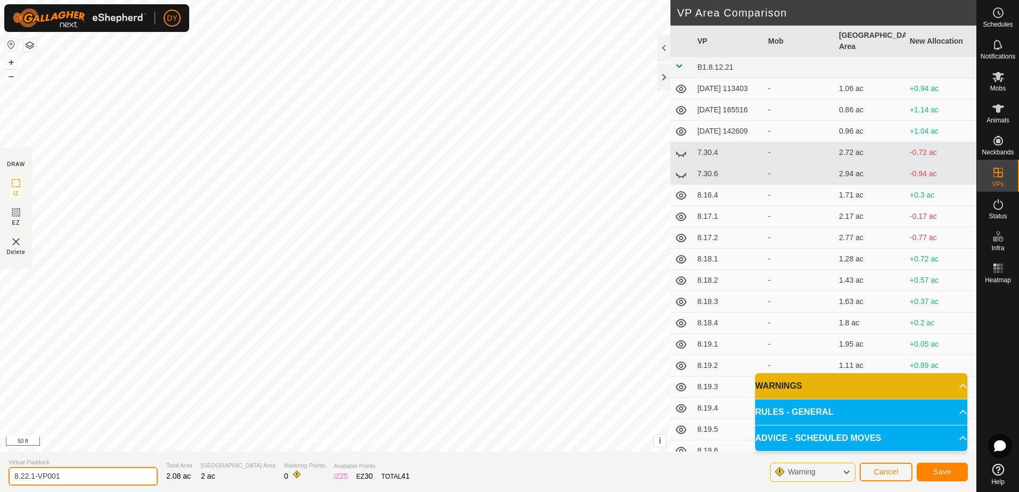
drag, startPoint x: 61, startPoint y: 476, endPoint x: 31, endPoint y: 478, distance: 29.4
click at [31, 478] on input "8.22.1-VP001" at bounding box center [83, 476] width 149 height 19
type input "8.22.2"
click at [935, 472] on span "Save" at bounding box center [942, 472] width 18 height 9
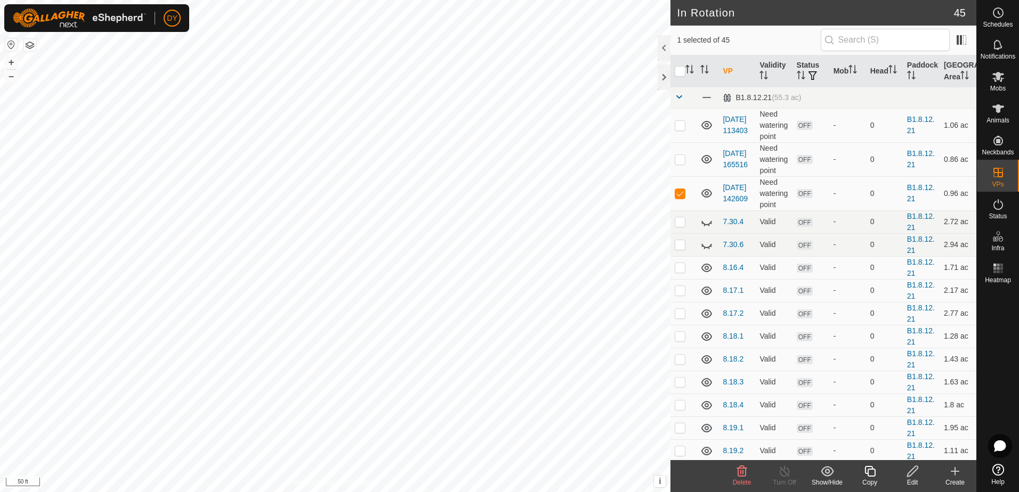
checkbox input "false"
checkbox input "true"
click at [874, 474] on icon at bounding box center [869, 471] width 13 height 13
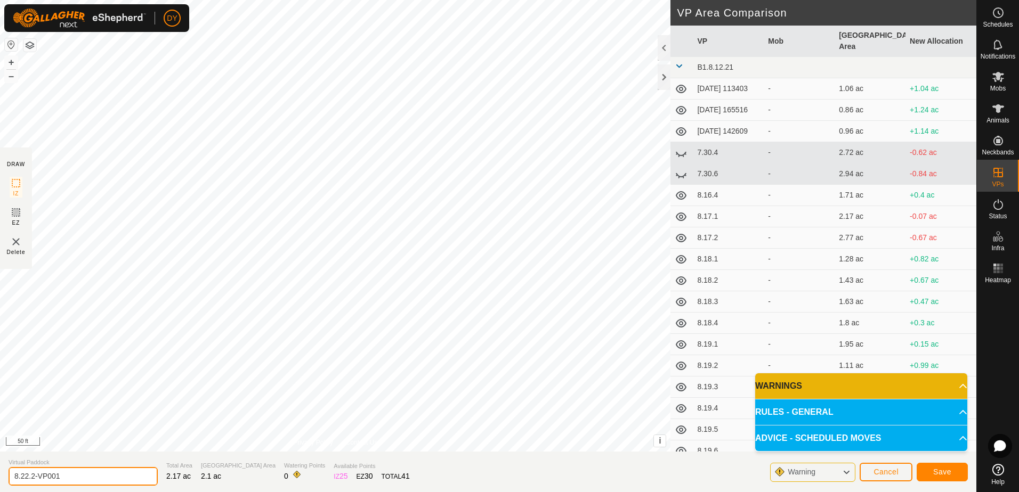
drag, startPoint x: 67, startPoint y: 476, endPoint x: 33, endPoint y: 475, distance: 34.1
click at [33, 475] on input "8.22.2-VP001" at bounding box center [83, 476] width 149 height 19
type input "8.22.3"
click at [923, 468] on button "Save" at bounding box center [942, 472] width 51 height 19
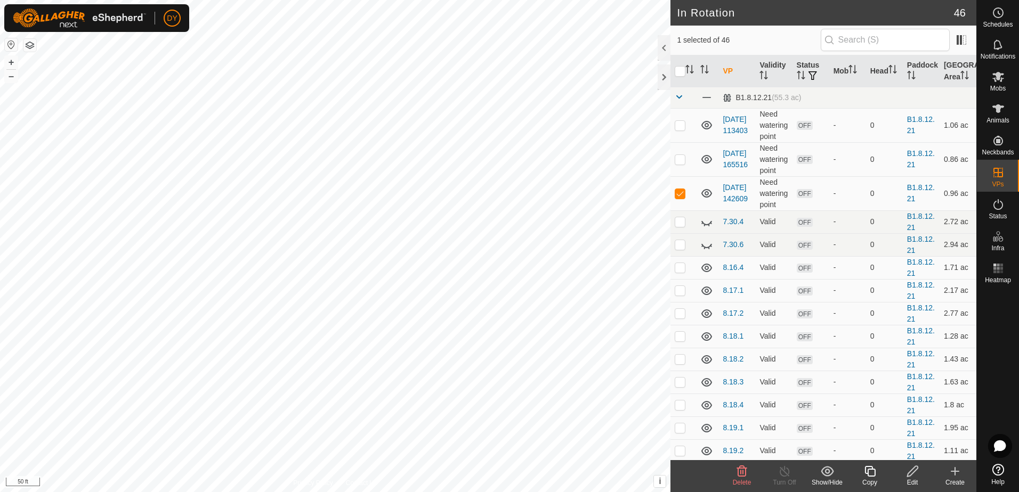
checkbox input "false"
checkbox input "true"
checkbox input "false"
click at [908, 476] on icon at bounding box center [912, 471] width 11 height 11
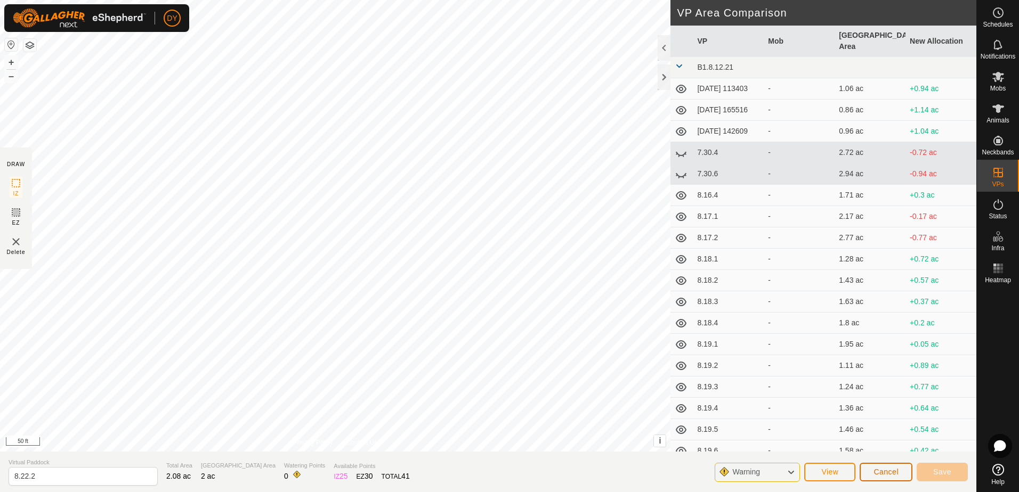
click at [886, 478] on button "Cancel" at bounding box center [886, 472] width 53 height 19
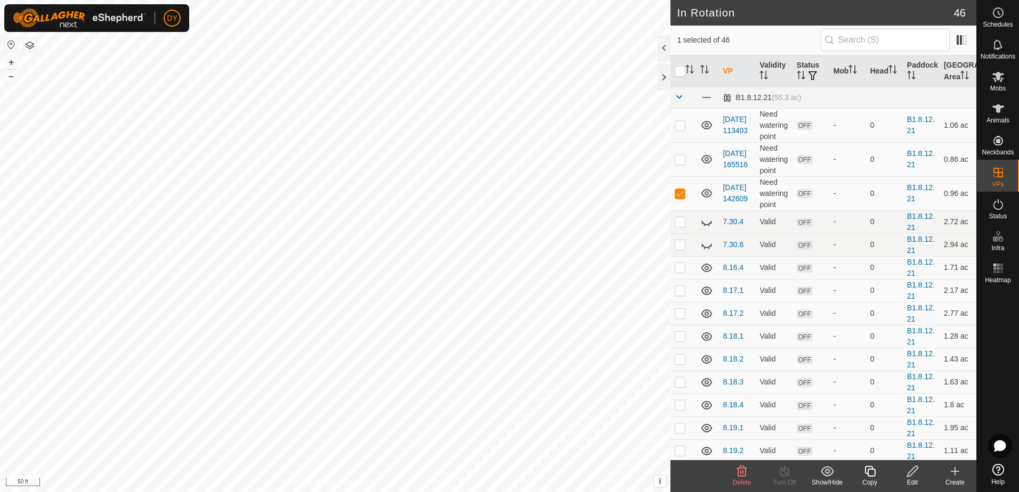
checkbox input "false"
checkbox input "true"
click at [912, 473] on icon at bounding box center [912, 471] width 13 height 13
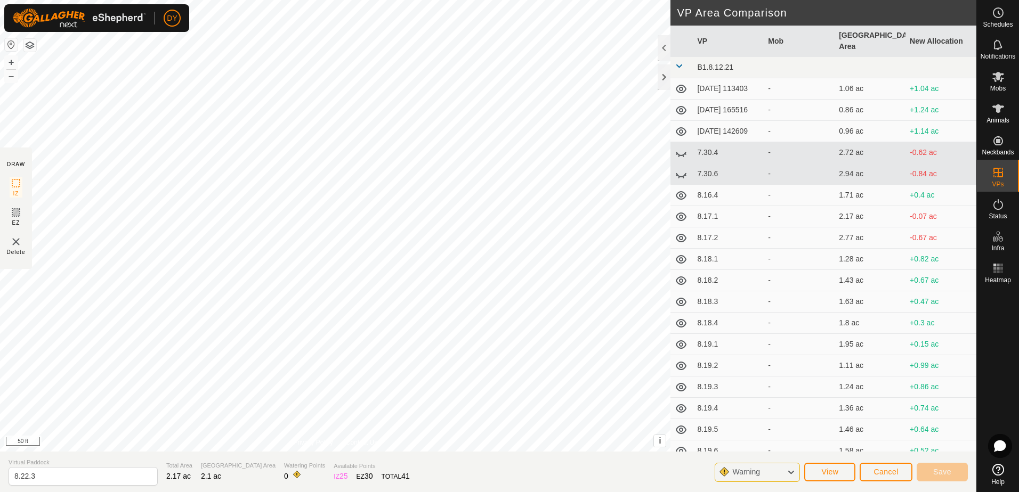
click at [792, 473] on icon at bounding box center [791, 473] width 9 height 14
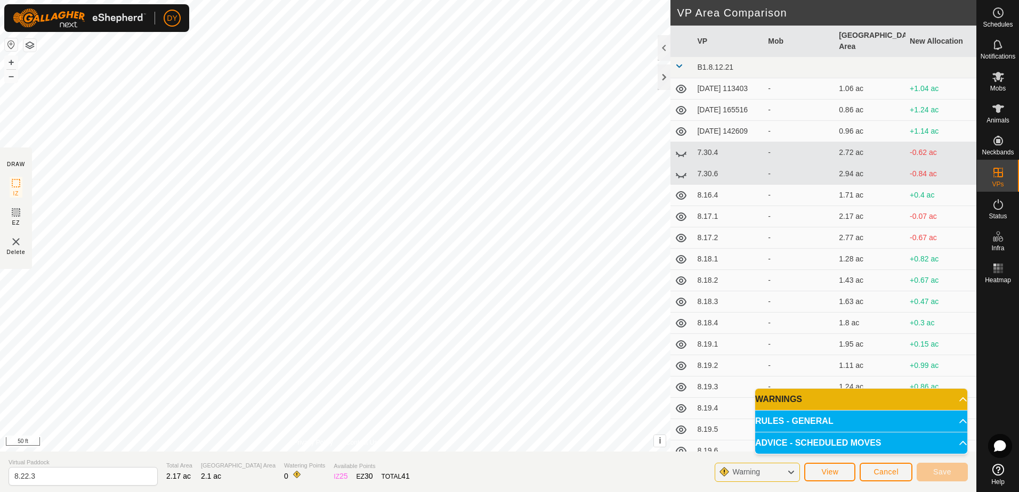
click at [828, 405] on p-accordion-header "WARNINGS" at bounding box center [861, 399] width 212 height 21
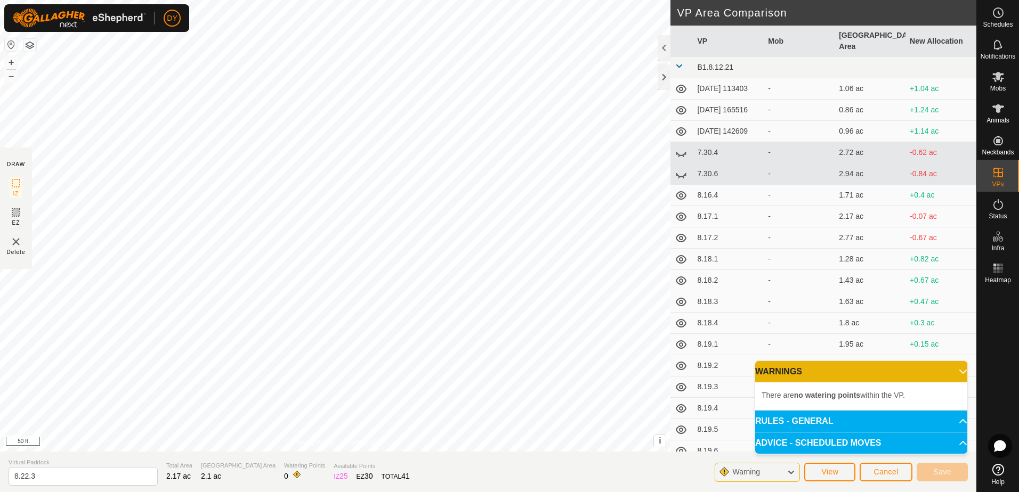
click at [940, 374] on p-accordion-header "WARNINGS" at bounding box center [861, 371] width 212 height 21
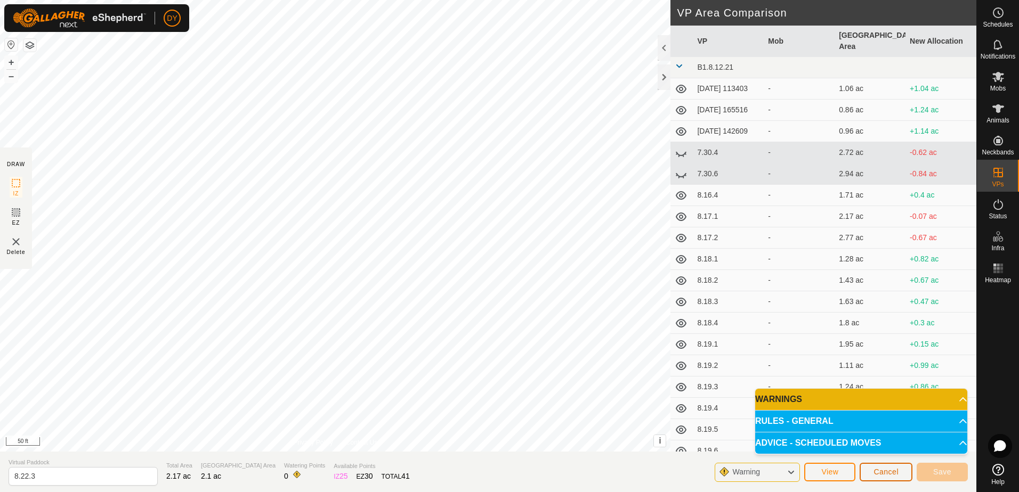
click at [882, 473] on span "Cancel" at bounding box center [886, 472] width 25 height 9
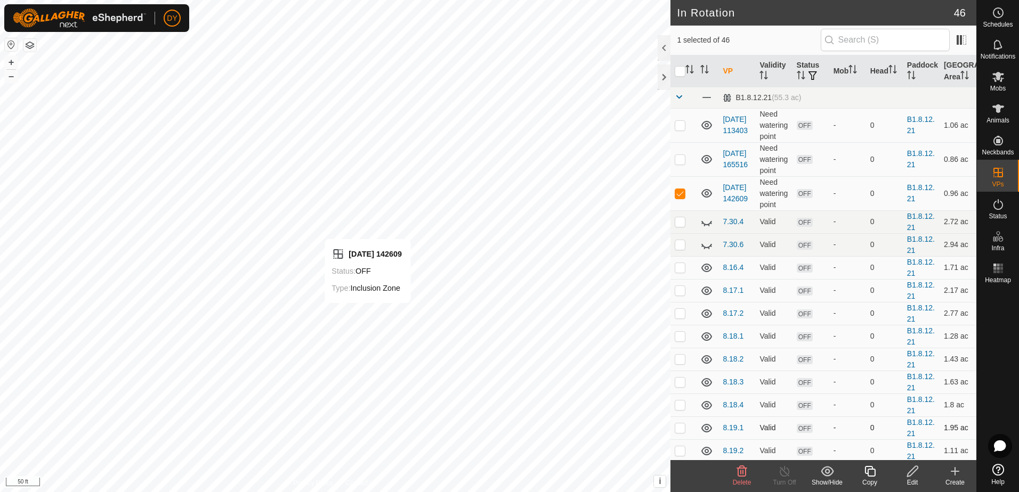
checkbox input "false"
checkbox input "true"
click at [872, 471] on icon at bounding box center [869, 471] width 13 height 13
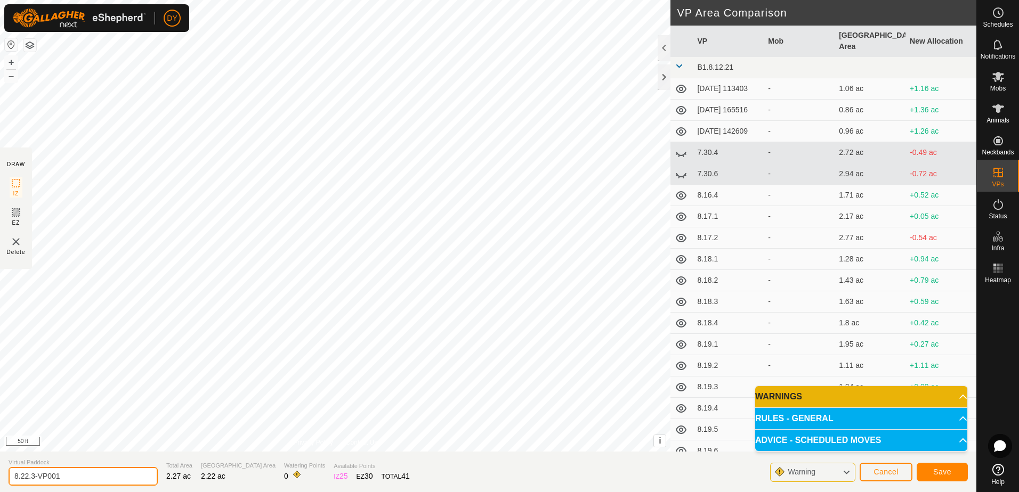
drag, startPoint x: 90, startPoint y: 473, endPoint x: 31, endPoint y: 481, distance: 59.2
click at [31, 481] on input "8.22.3-VP001" at bounding box center [83, 476] width 149 height 19
type input "8.22.4"
click at [953, 473] on button "Save" at bounding box center [942, 472] width 51 height 19
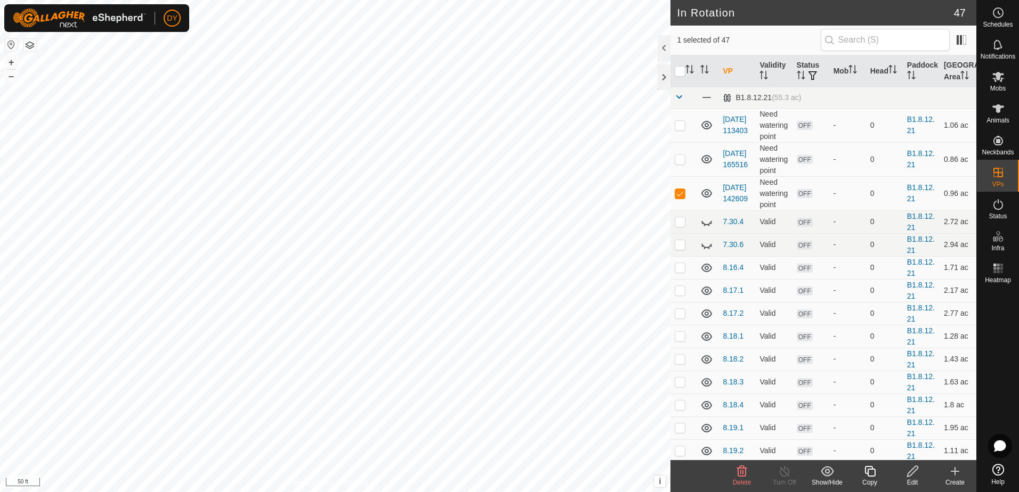
checkbox input "false"
checkbox input "true"
click at [872, 471] on icon at bounding box center [869, 471] width 13 height 13
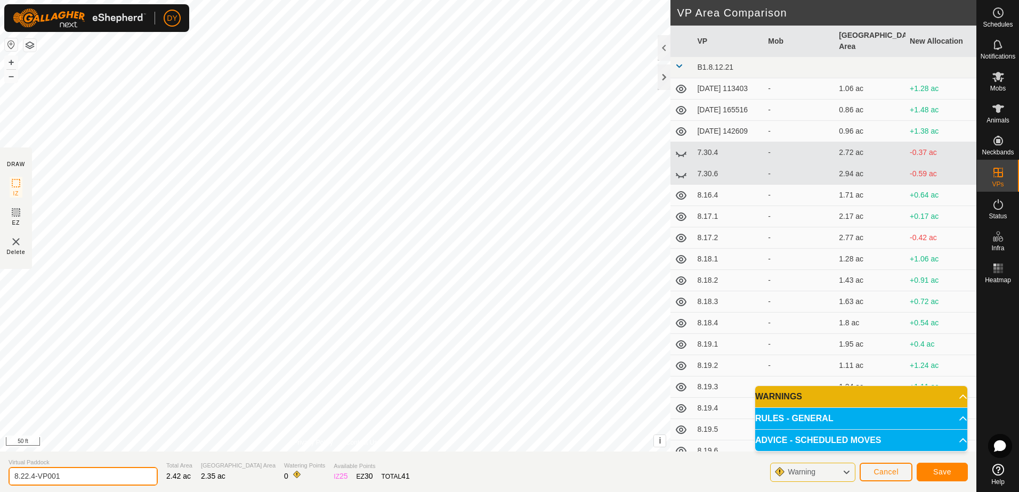
drag, startPoint x: 80, startPoint y: 475, endPoint x: 31, endPoint y: 479, distance: 49.2
click at [31, 479] on input "8.22.4-VP001" at bounding box center [83, 476] width 149 height 19
type input "8.22.5"
click at [929, 474] on button "Save" at bounding box center [942, 472] width 51 height 19
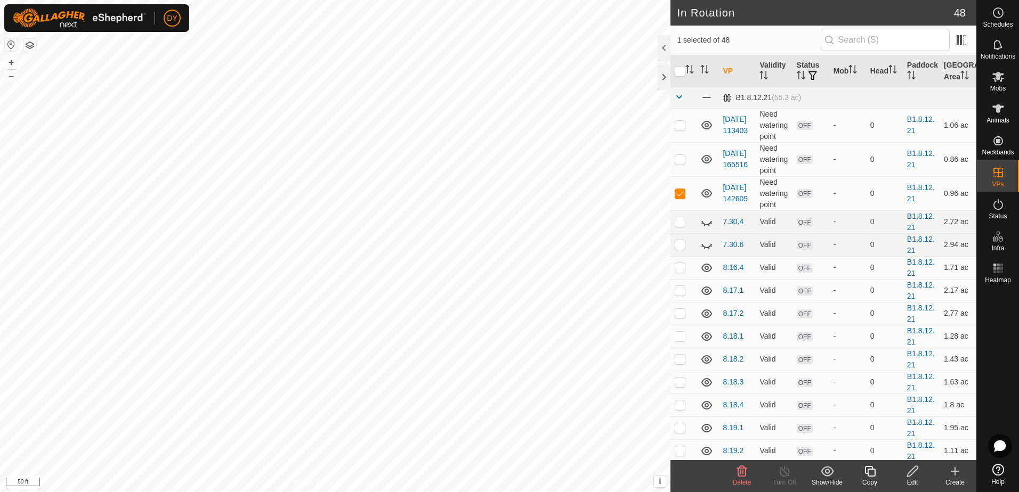
checkbox input "false"
checkbox input "true"
click at [873, 472] on icon at bounding box center [869, 471] width 13 height 13
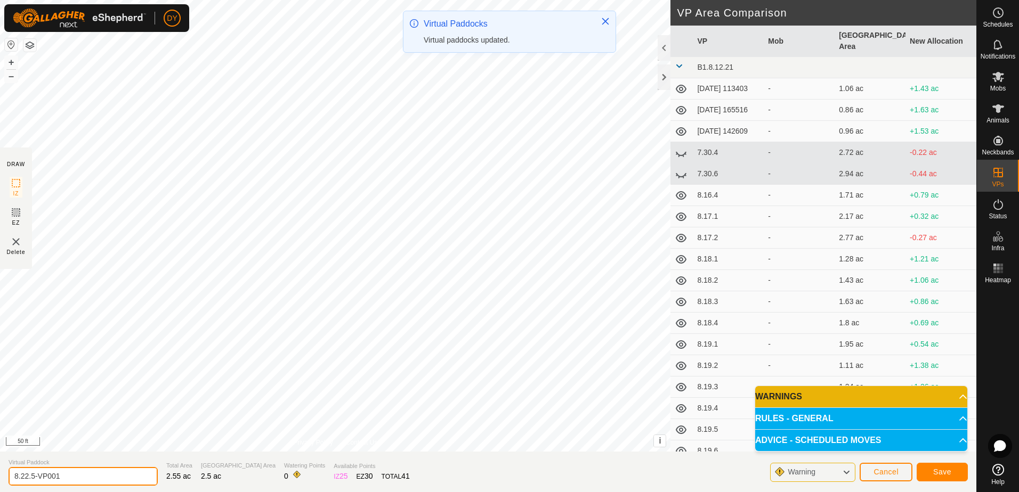
drag, startPoint x: 83, startPoint y: 471, endPoint x: 31, endPoint y: 476, distance: 52.0
click at [31, 476] on input "8.22.5-VP001" at bounding box center [83, 476] width 149 height 19
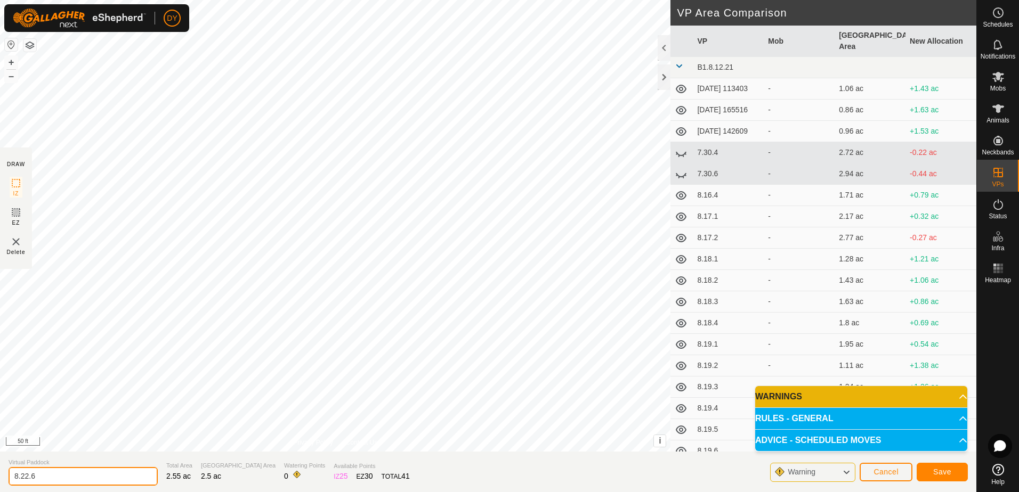
type input "8.22.6"
click at [928, 471] on button "Save" at bounding box center [942, 472] width 51 height 19
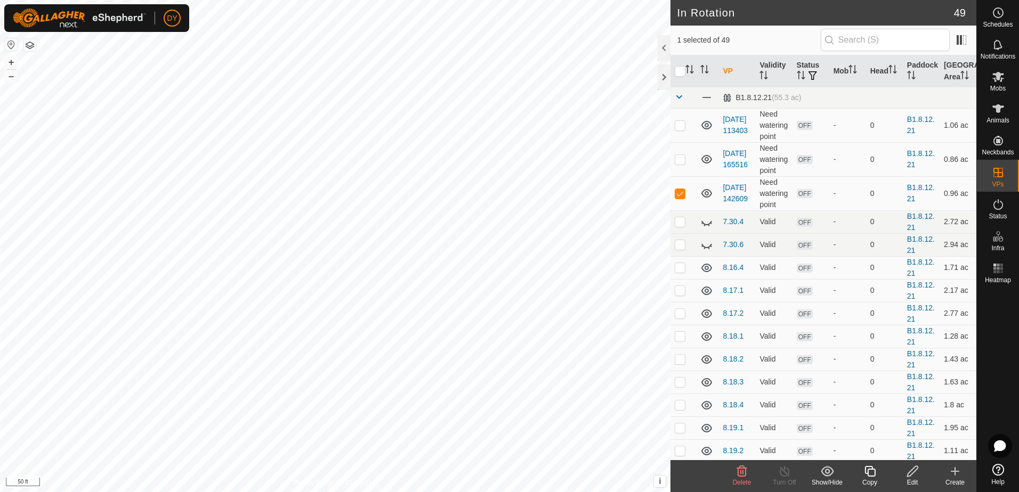
checkbox input "false"
checkbox input "true"
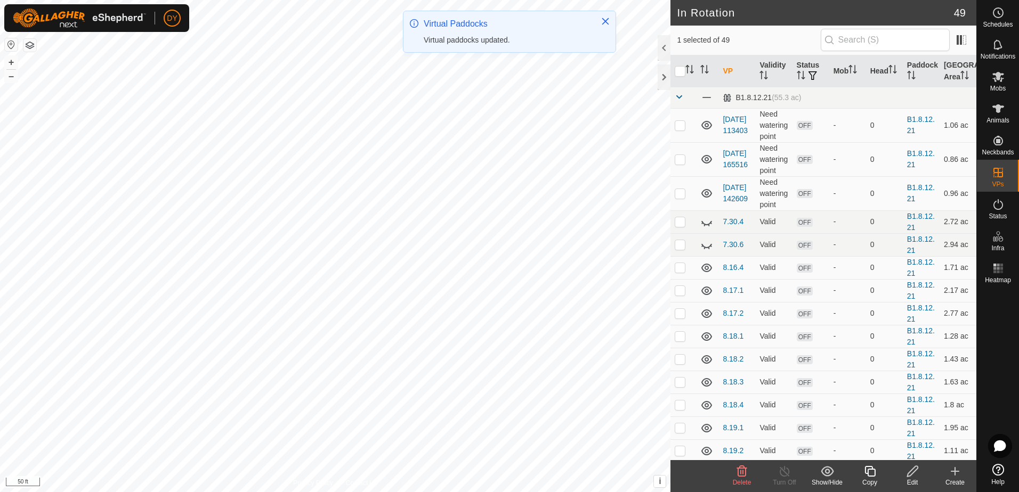
click at [871, 474] on icon at bounding box center [869, 471] width 13 height 13
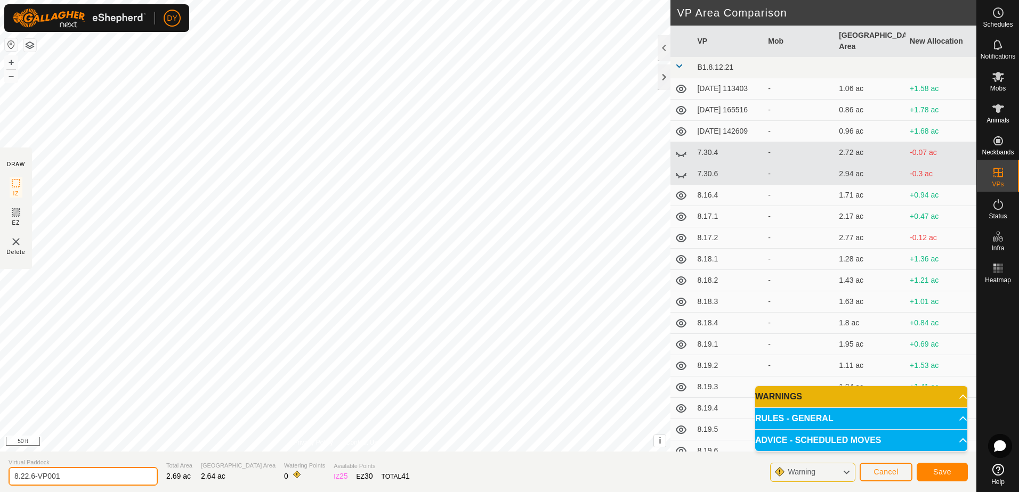
drag, startPoint x: 83, startPoint y: 475, endPoint x: 33, endPoint y: 473, distance: 50.7
click at [33, 473] on input "8.22.6-VP001" at bounding box center [83, 476] width 149 height 19
type input "8.22.7"
click at [949, 477] on button "Save" at bounding box center [942, 472] width 51 height 19
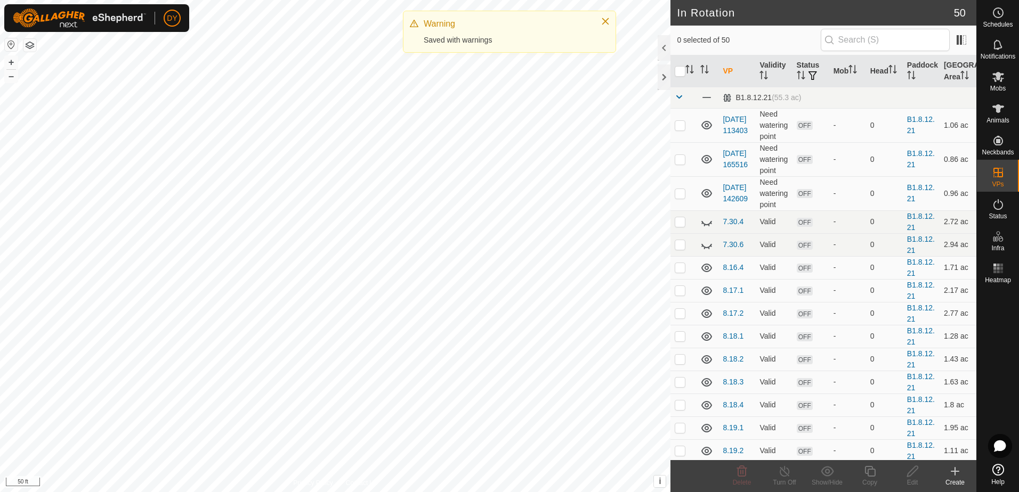
checkbox input "true"
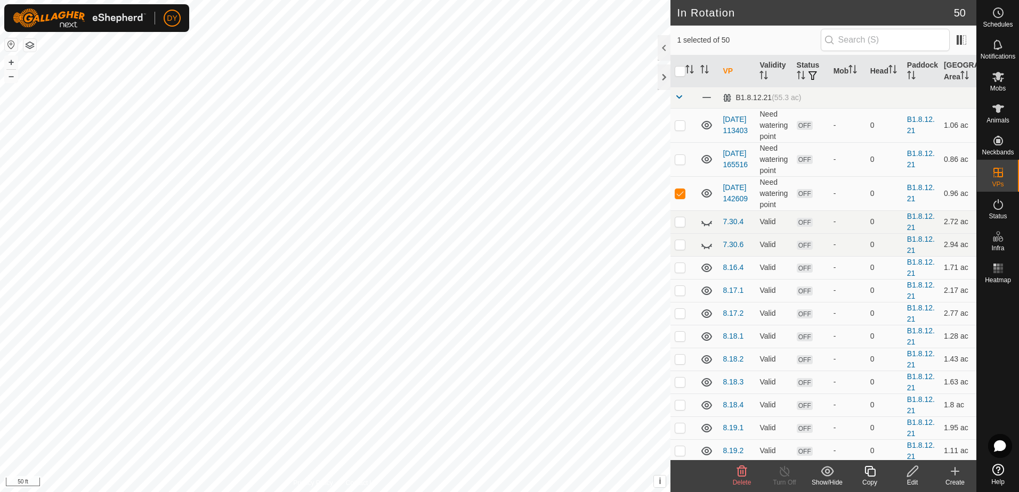
click at [740, 475] on icon at bounding box center [741, 471] width 13 height 13
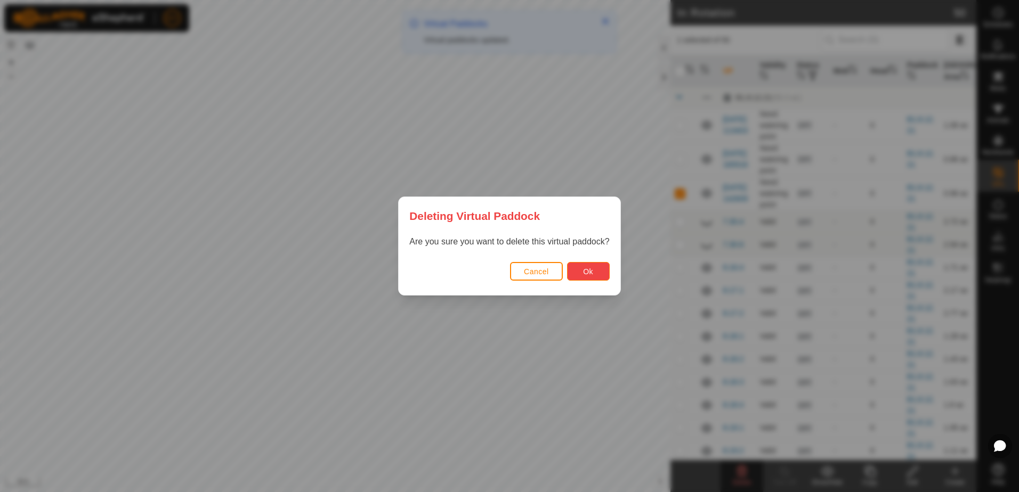
click at [594, 278] on button "Ok" at bounding box center [588, 271] width 43 height 19
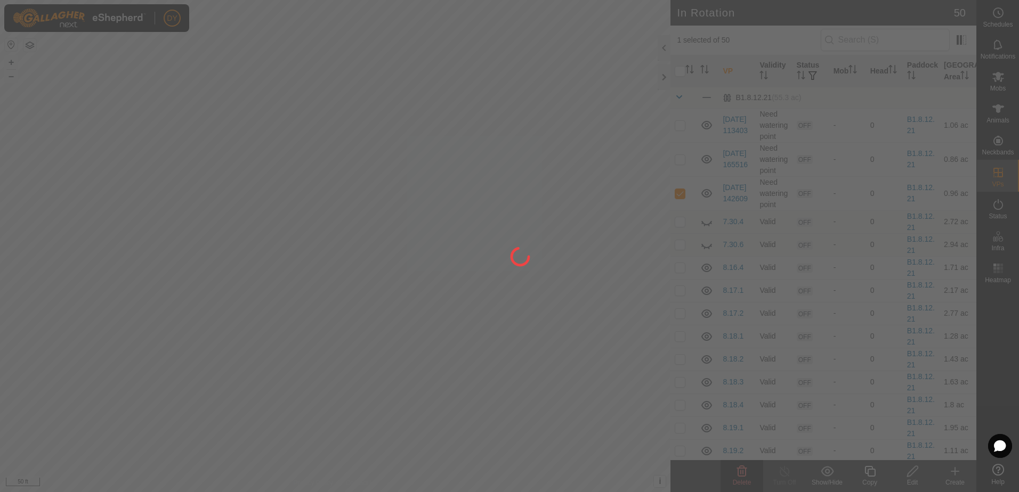
checkbox input "false"
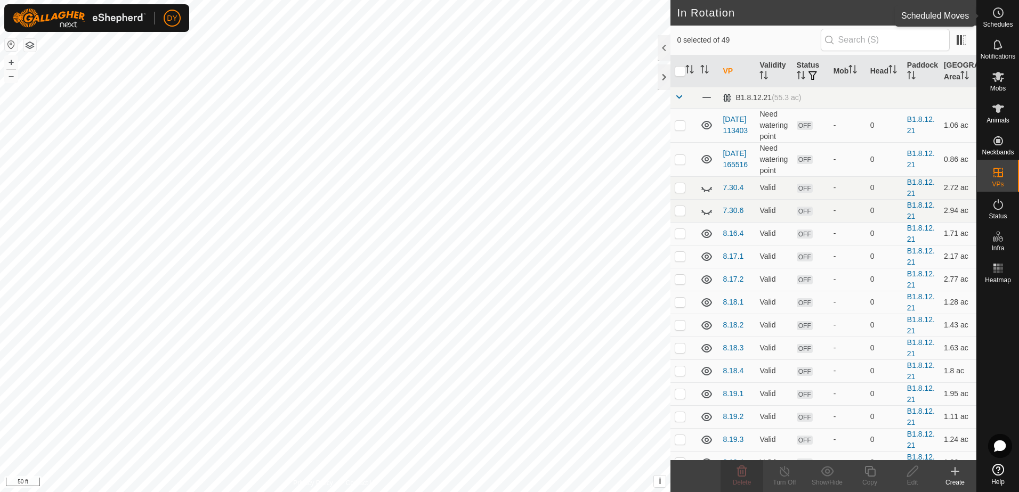
click at [1002, 17] on icon at bounding box center [998, 12] width 13 height 13
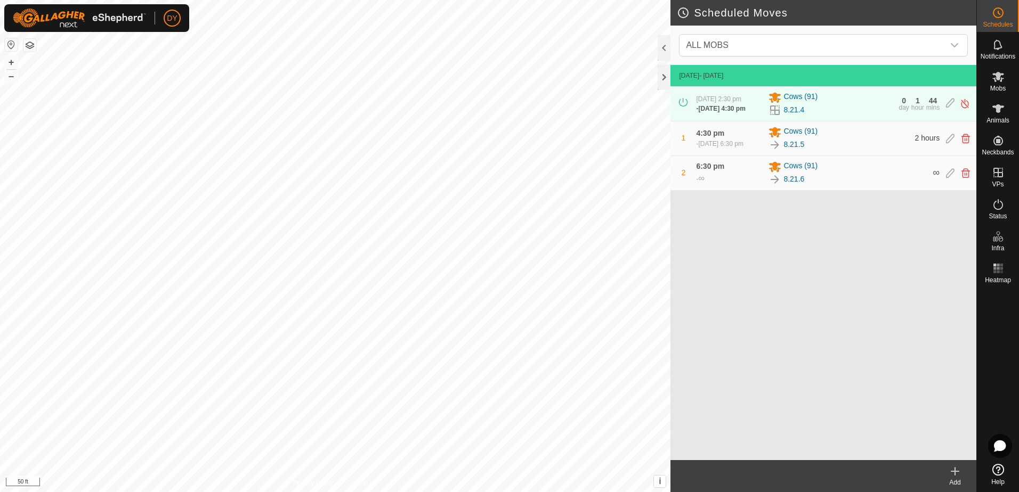
click at [957, 475] on icon at bounding box center [955, 471] width 13 height 13
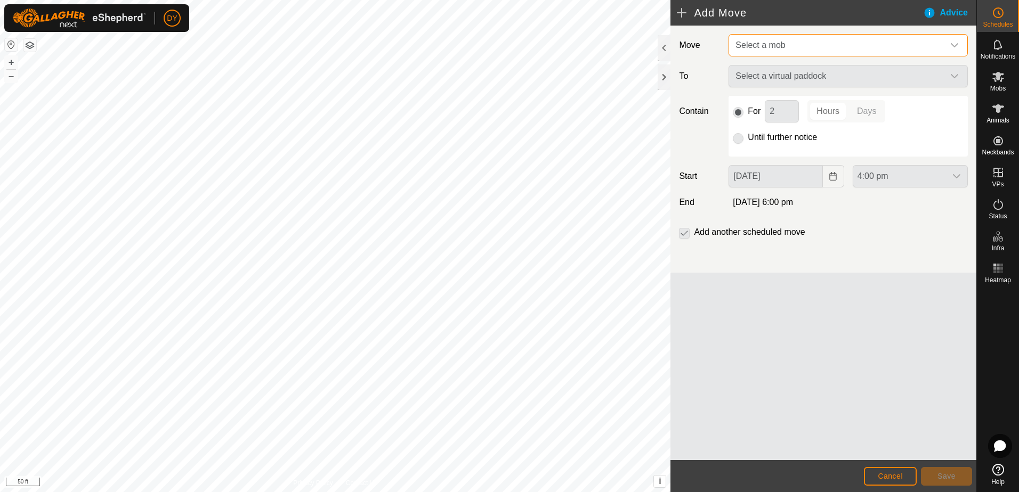
click at [798, 48] on span "Select a mob" at bounding box center [837, 45] width 213 height 21
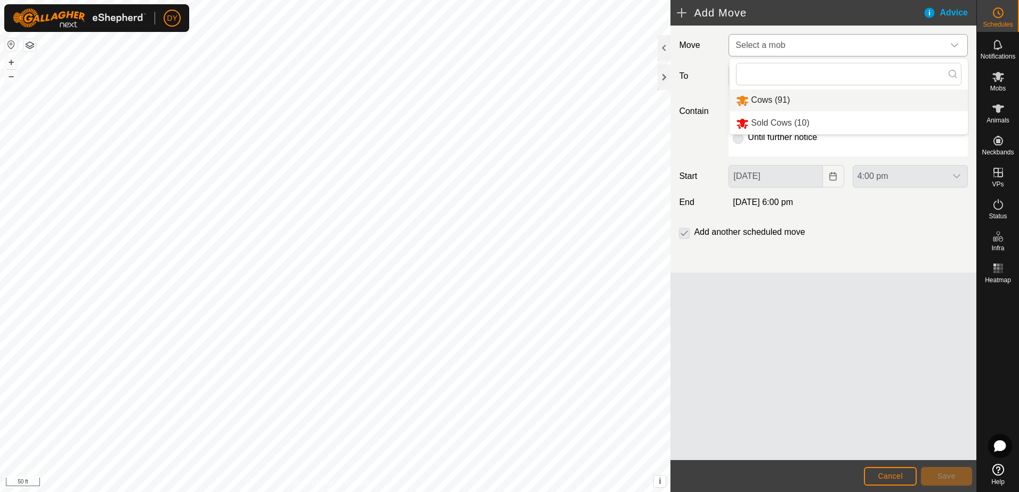
click at [785, 98] on li "Cows (91)" at bounding box center [849, 101] width 238 height 22
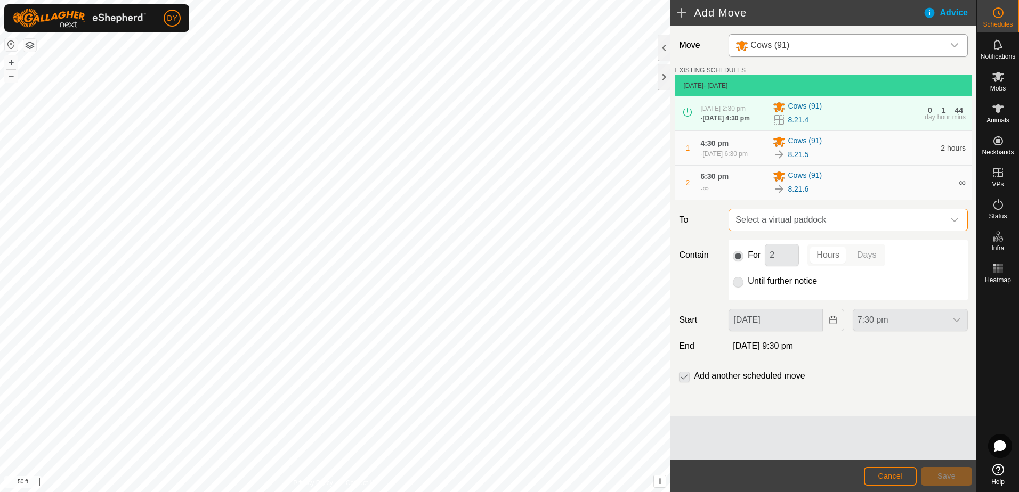
click at [801, 225] on span "Select a virtual paddock" at bounding box center [837, 219] width 213 height 21
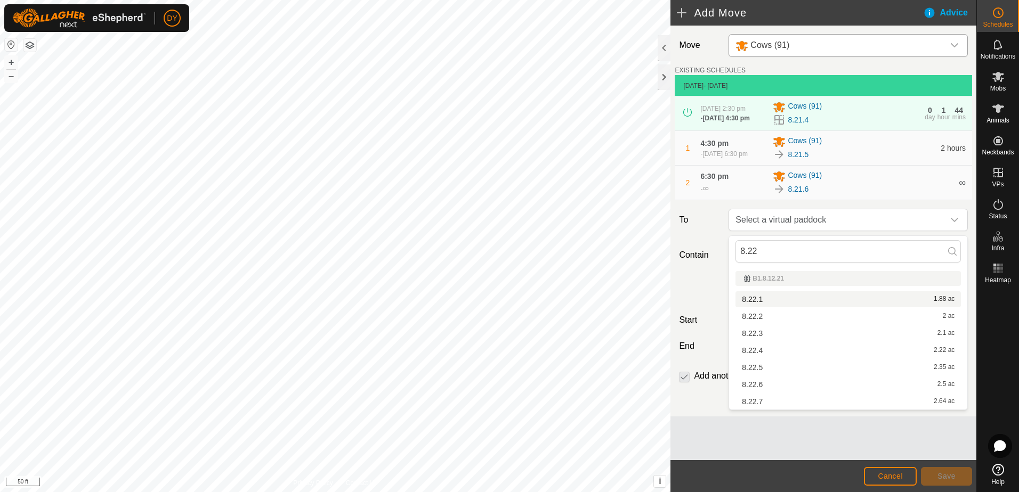
type input "8.22"
click at [765, 300] on li "8.22.1 1.88 ac" at bounding box center [847, 300] width 225 height 16
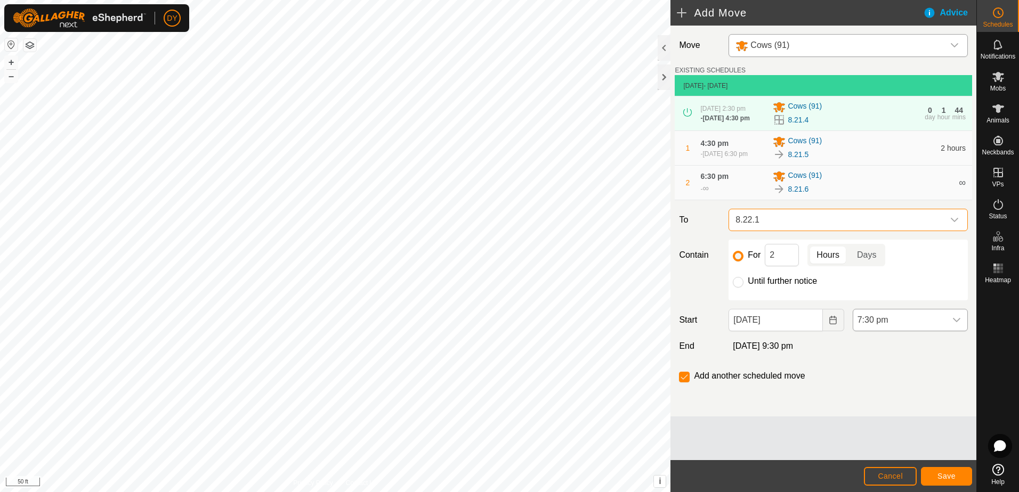
click at [957, 325] on icon "dropdown trigger" at bounding box center [956, 320] width 9 height 9
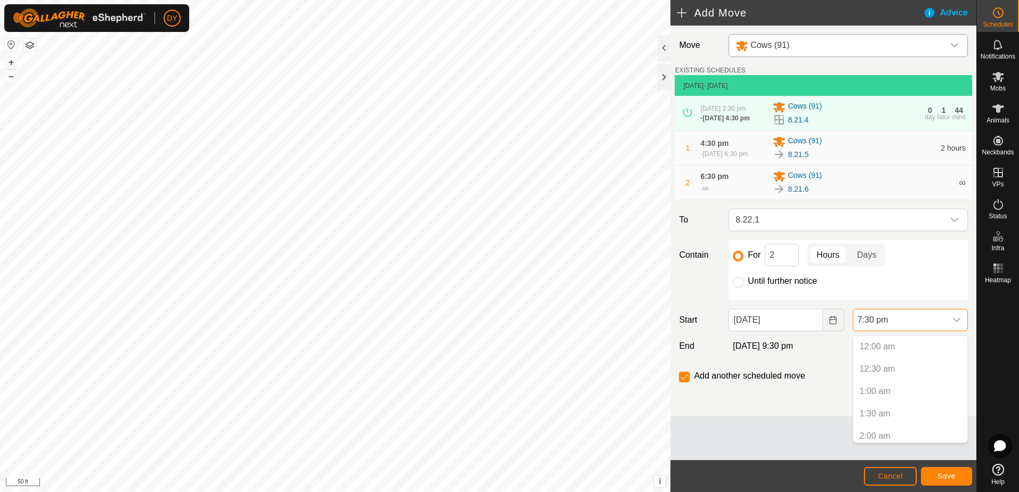
scroll to position [788, 0]
click at [826, 321] on button "Choose Date" at bounding box center [833, 320] width 21 height 22
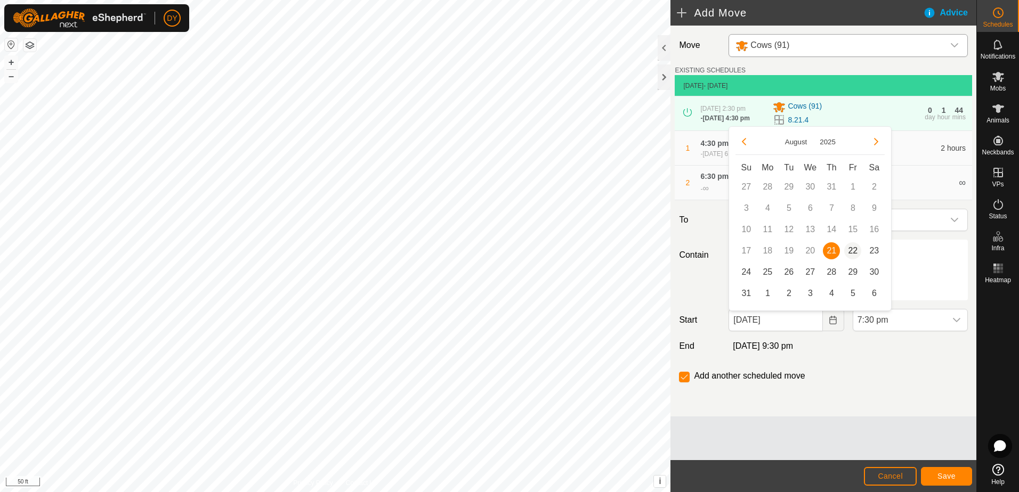
click at [853, 252] on span "22" at bounding box center [852, 250] width 17 height 17
type input "[DATE]"
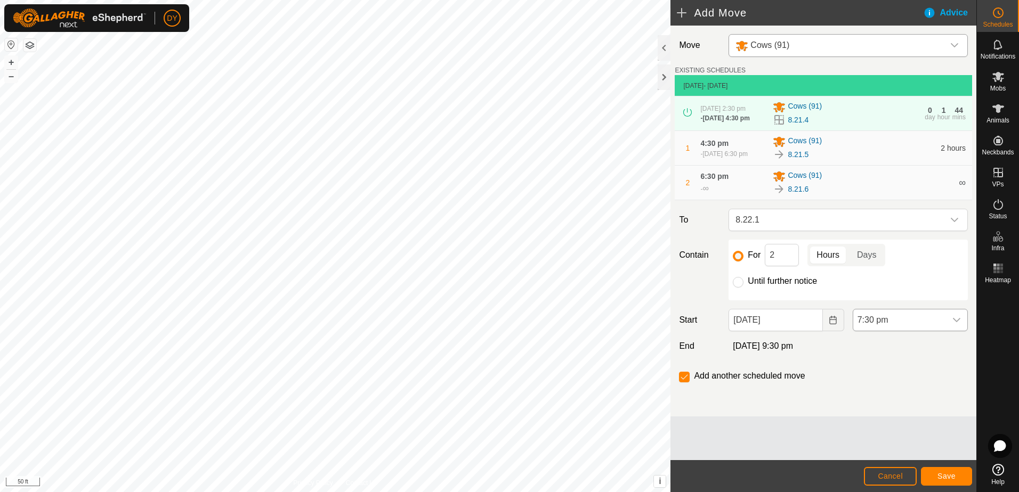
click at [958, 322] on icon "dropdown trigger" at bounding box center [956, 320] width 9 height 9
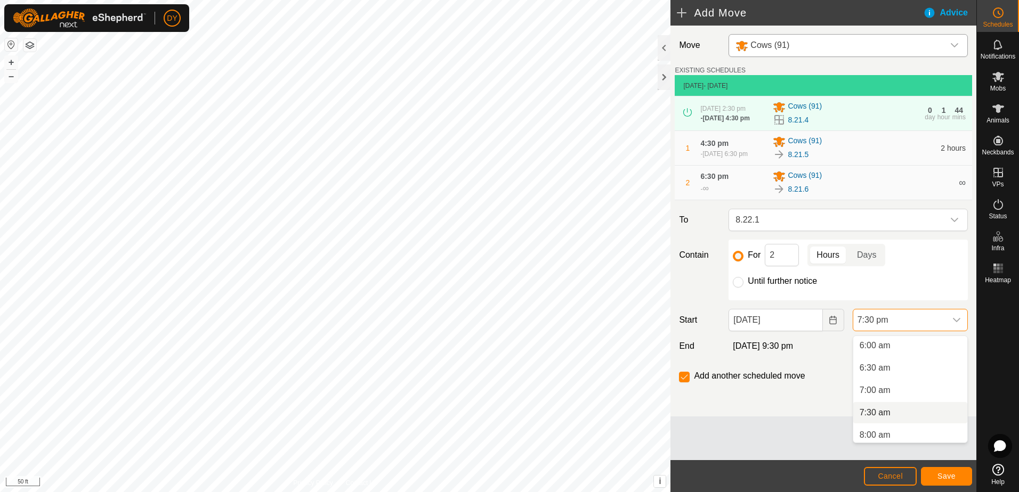
scroll to position [250, 0]
click at [898, 391] on li "6:30 am" at bounding box center [910, 387] width 114 height 21
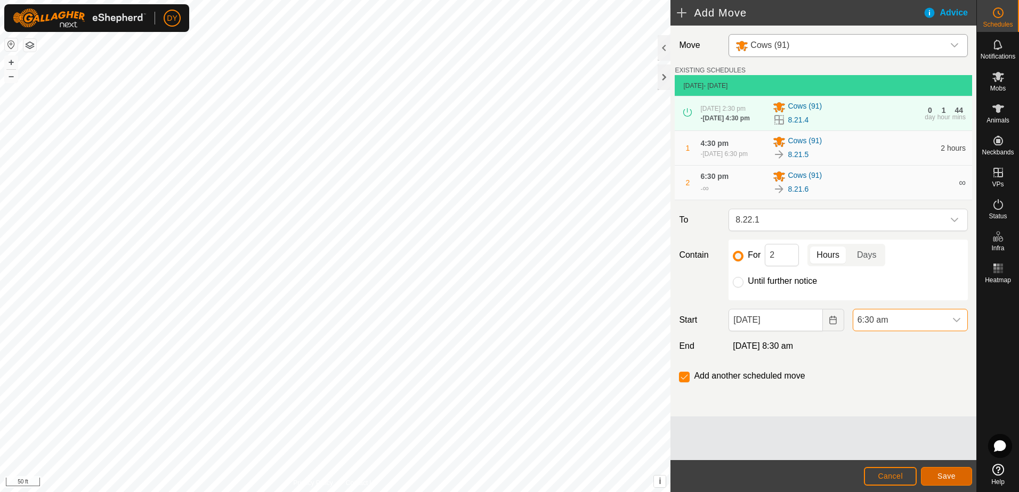
click at [928, 473] on button "Save" at bounding box center [946, 476] width 51 height 19
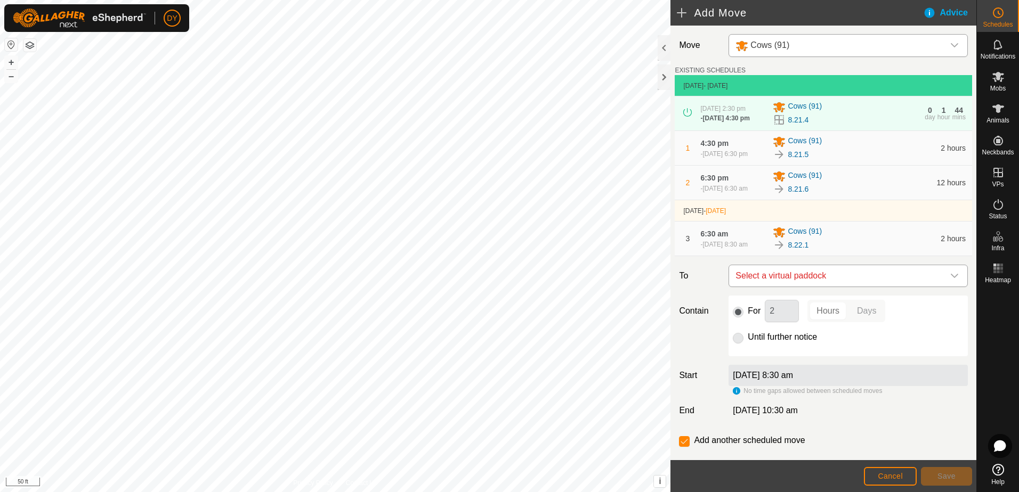
click at [816, 278] on span "Select a virtual paddock" at bounding box center [837, 275] width 213 height 21
type input "8.22.2"
click at [754, 353] on li "8.22.2 2 ac" at bounding box center [843, 355] width 219 height 16
click at [934, 475] on button "Save" at bounding box center [946, 476] width 51 height 19
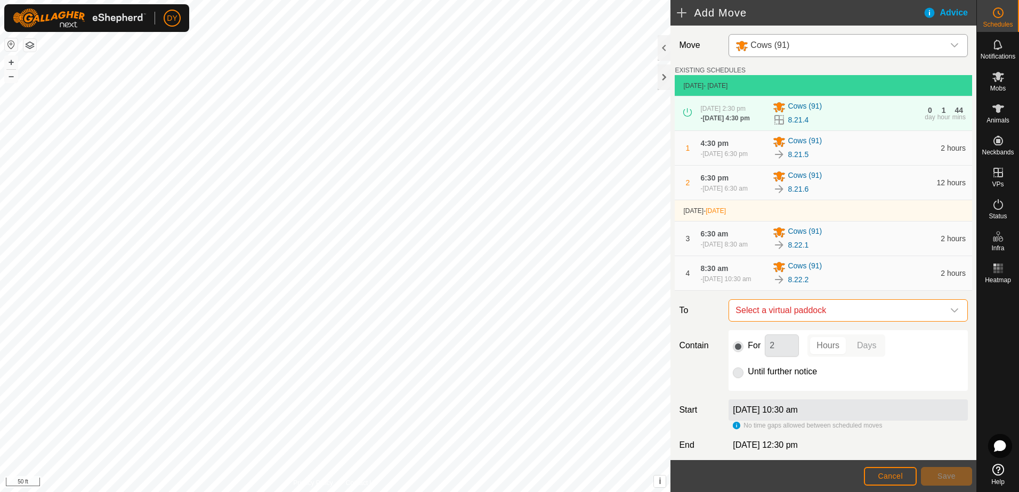
click at [784, 320] on span "Select a virtual paddock" at bounding box center [837, 310] width 213 height 21
type input "8.22.3"
click at [759, 392] on li "8.22.3 2.1 ac" at bounding box center [843, 395] width 219 height 16
click at [934, 477] on button "Save" at bounding box center [946, 476] width 51 height 19
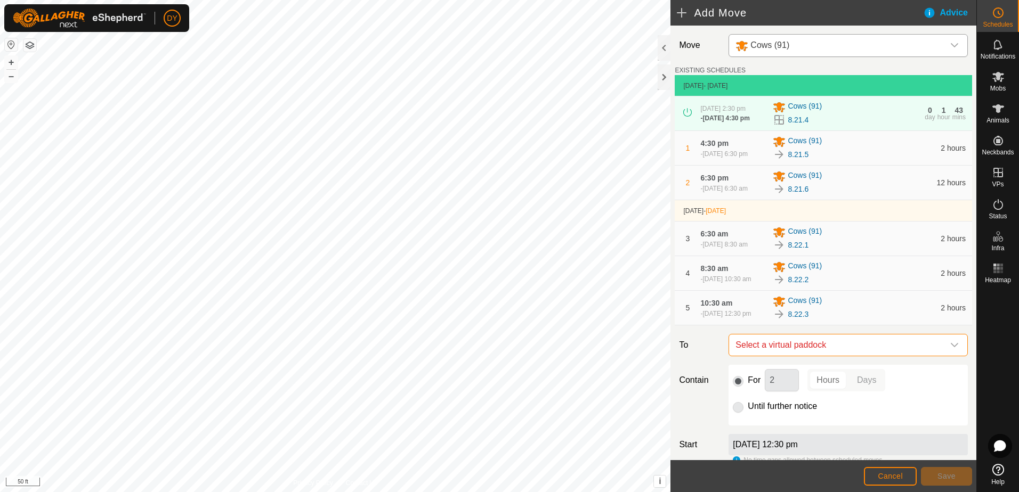
click at [774, 356] on span "Select a virtual paddock" at bounding box center [837, 345] width 213 height 21
type input "8.22.4"
click at [771, 433] on li "8.22.4 2.22 ac" at bounding box center [843, 434] width 219 height 16
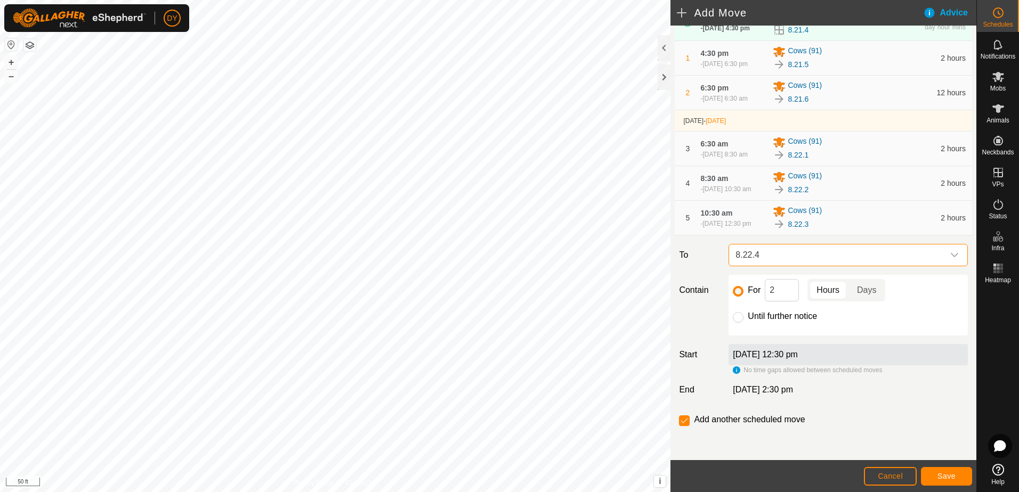
scroll to position [103, 0]
click at [936, 475] on button "Save" at bounding box center [946, 476] width 51 height 19
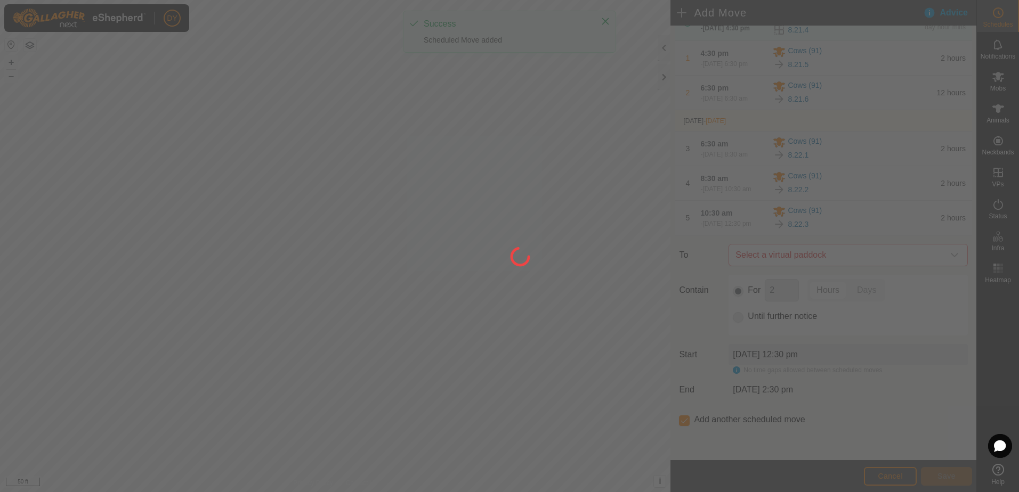
scroll to position [0, 0]
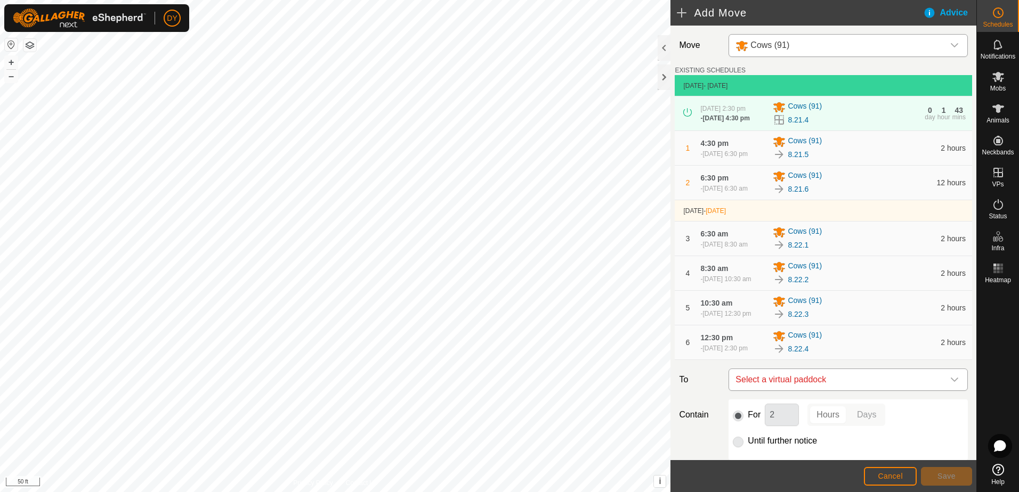
click at [801, 391] on span "Select a virtual paddock" at bounding box center [837, 379] width 213 height 21
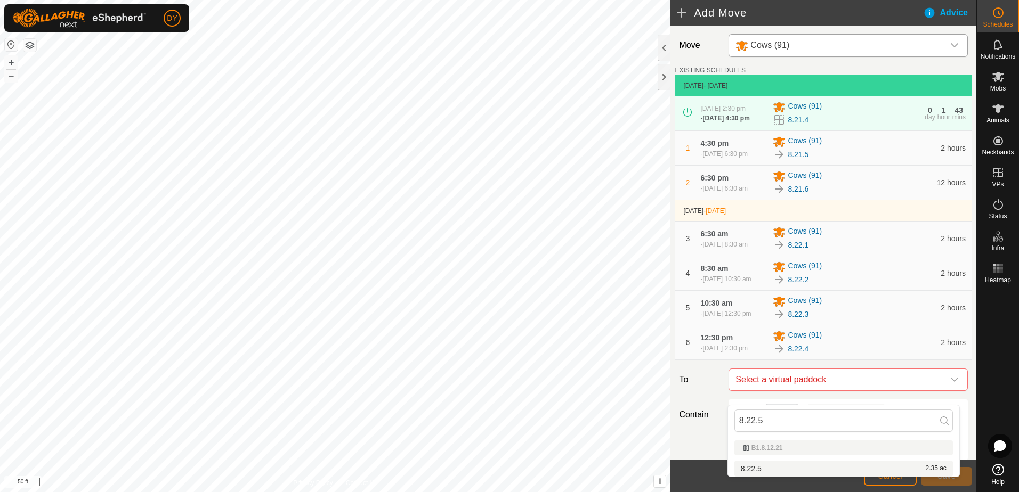
type input "8.22.5"
click at [763, 471] on li "8.22.5 2.35 ac" at bounding box center [843, 469] width 219 height 16
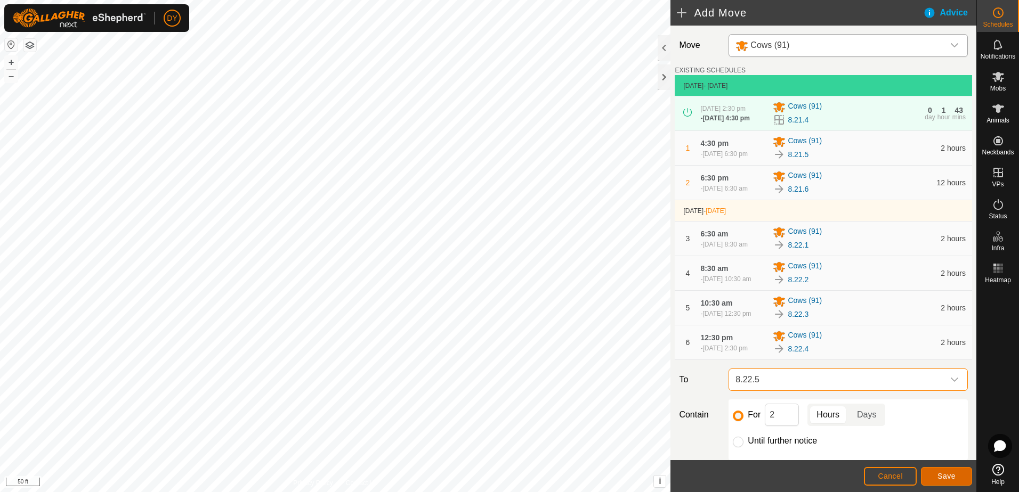
click at [947, 480] on span "Save" at bounding box center [946, 476] width 18 height 9
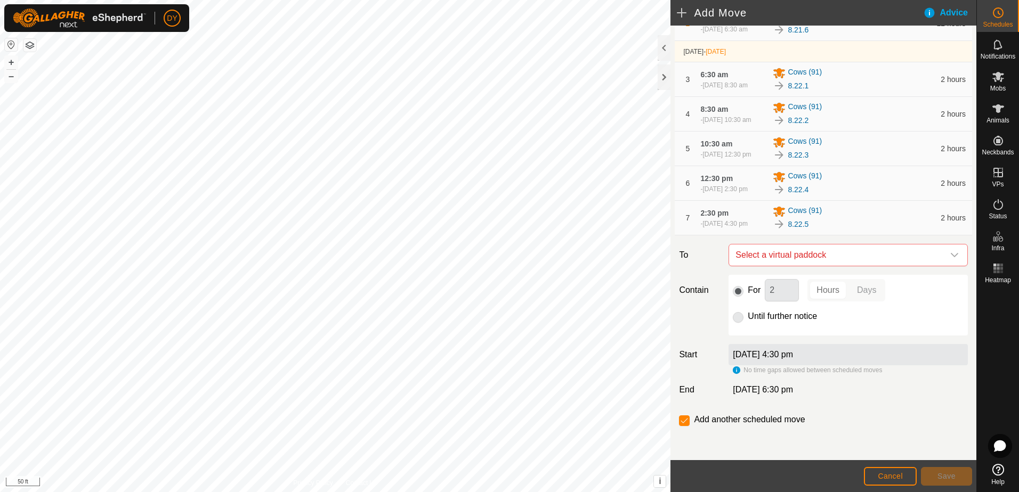
scroll to position [172, 0]
click at [811, 256] on span "Select a virtual paddock" at bounding box center [837, 255] width 213 height 21
type input "8.22.6"
click at [751, 330] on li "8.22.6 2.5 ac" at bounding box center [843, 332] width 219 height 16
click at [932, 474] on button "Save" at bounding box center [946, 476] width 51 height 19
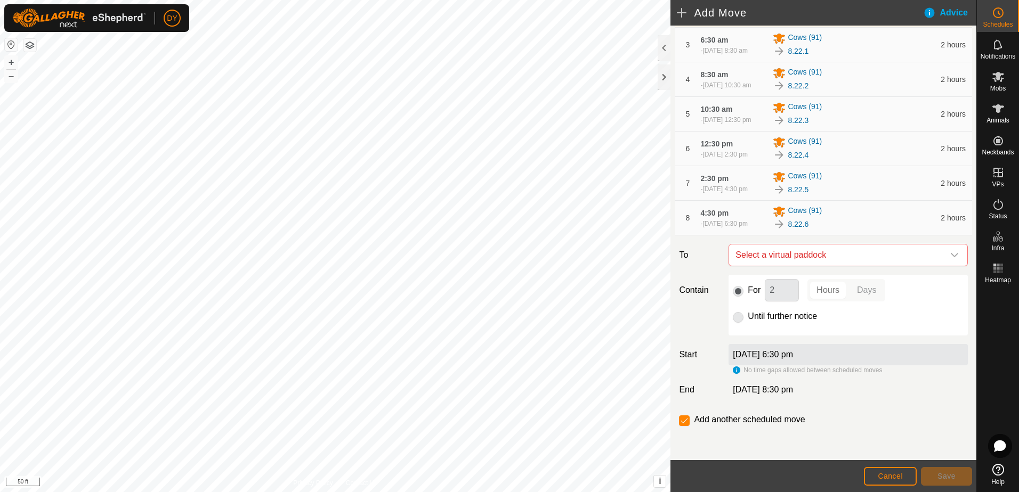
scroll to position [207, 0]
click at [797, 255] on span "Select a virtual paddock" at bounding box center [837, 255] width 213 height 21
type input "8.22.7"
click at [772, 329] on li "8.22.7 2.64 ac" at bounding box center [843, 332] width 219 height 16
click at [739, 318] on input "Until further notice" at bounding box center [738, 317] width 11 height 11
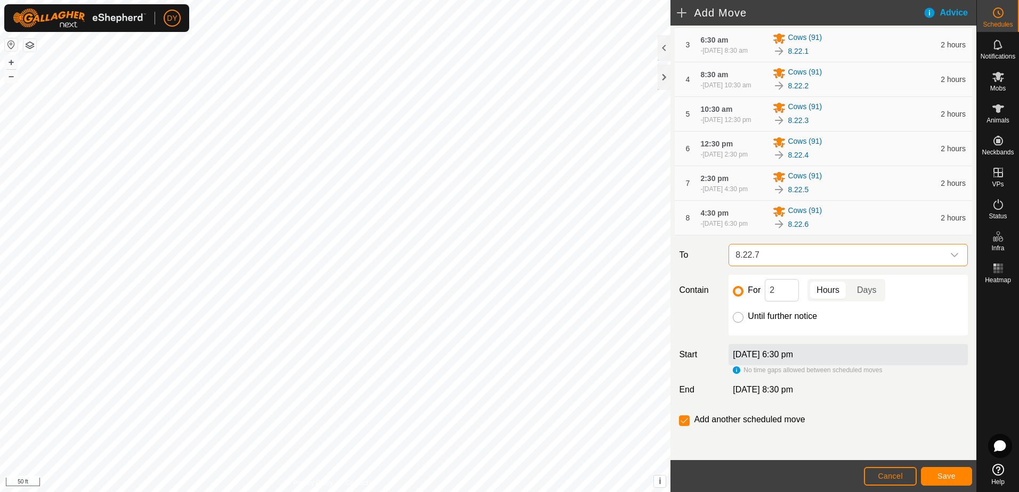
radio input "true"
checkbox input "false"
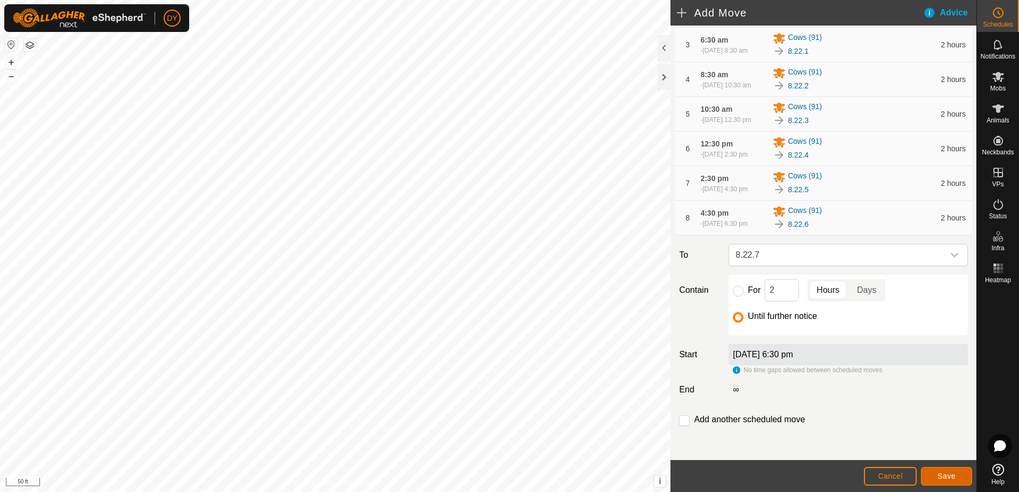
click at [943, 478] on span "Save" at bounding box center [946, 476] width 18 height 9
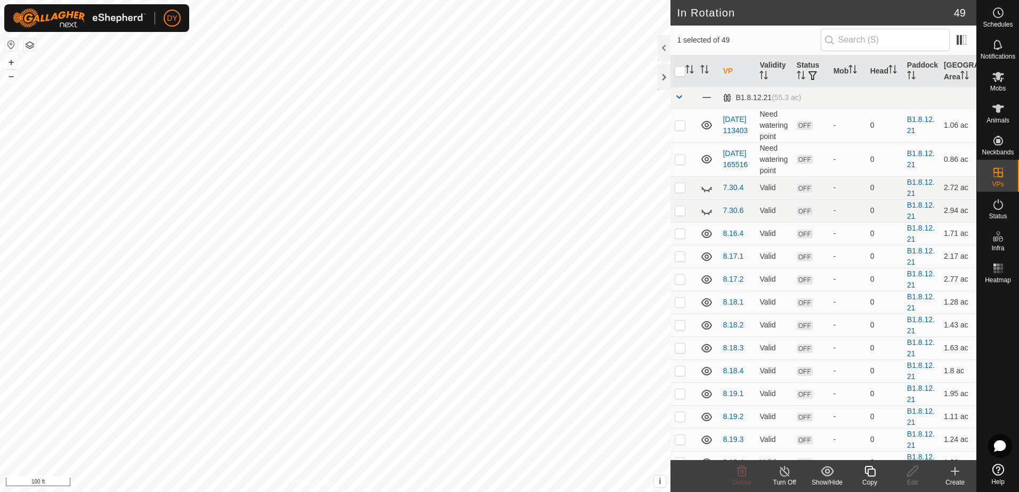
click at [872, 473] on icon at bounding box center [869, 471] width 13 height 13
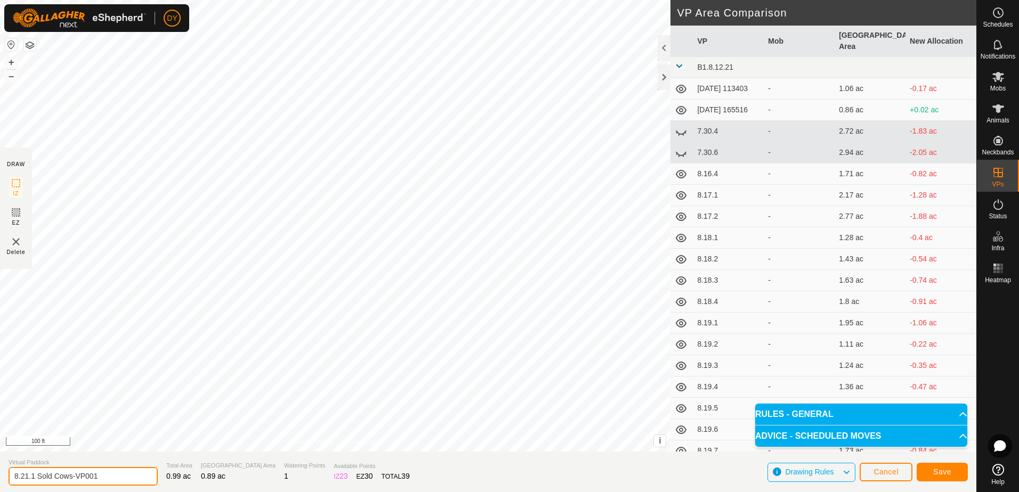
drag, startPoint x: 101, startPoint y: 474, endPoint x: 31, endPoint y: 480, distance: 70.0
click at [31, 480] on input "8.21.1 Sold Cows-VP001" at bounding box center [83, 476] width 149 height 19
type input "8.22.1 Sold Cows"
click at [942, 473] on span "Save" at bounding box center [942, 472] width 18 height 9
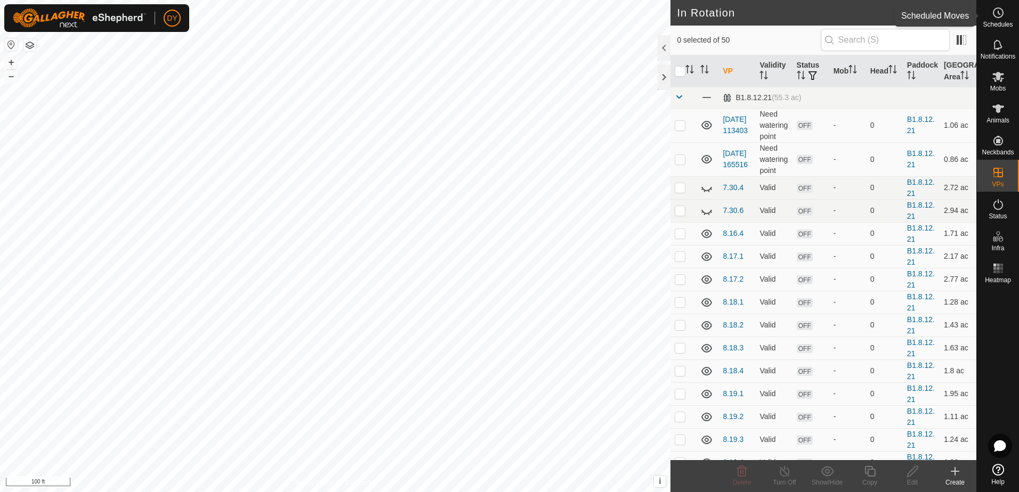
click at [993, 15] on circle at bounding box center [998, 13] width 10 height 10
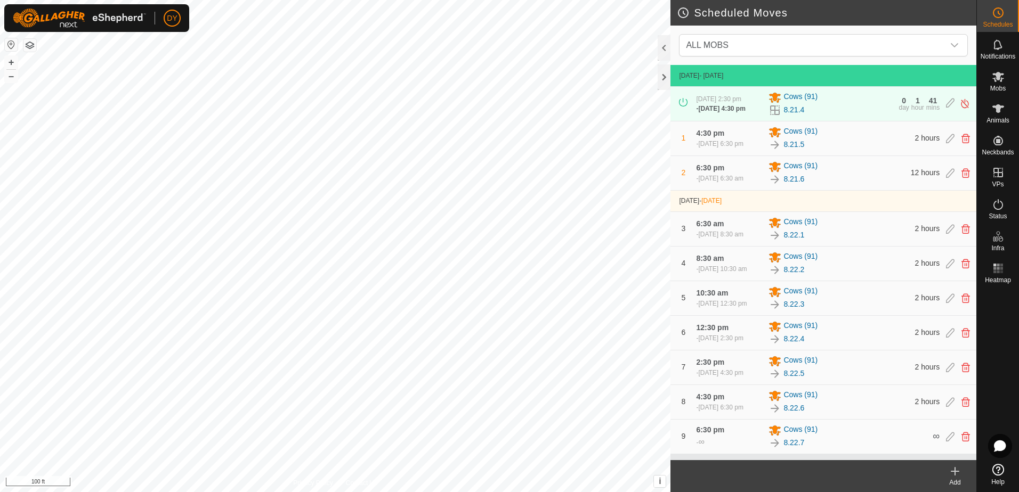
click at [955, 473] on icon at bounding box center [955, 471] width 0 height 7
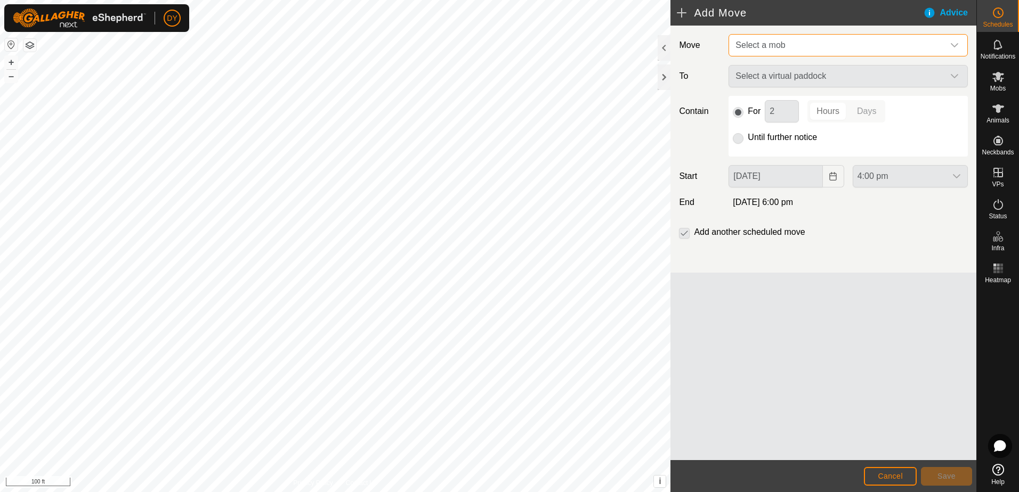
click at [775, 42] on span "Select a mob" at bounding box center [760, 45] width 50 height 9
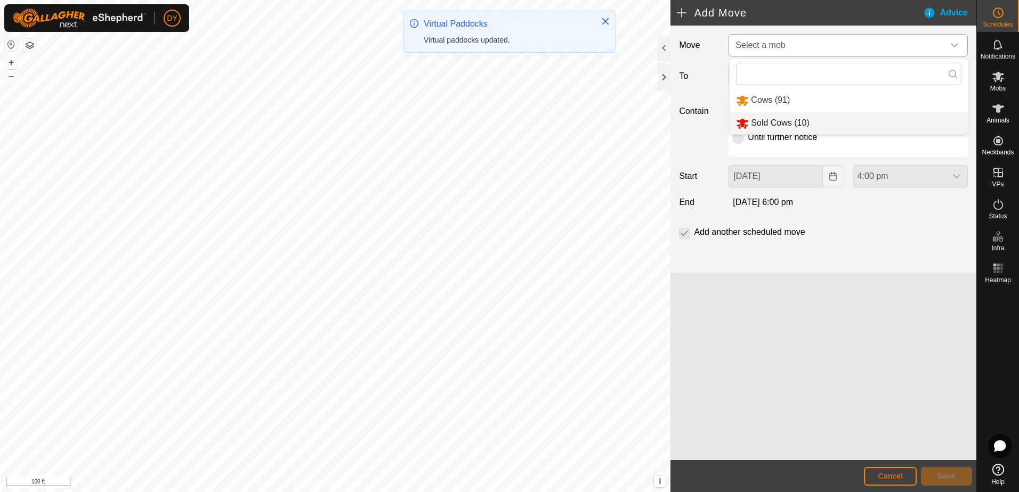
click at [768, 121] on li "Sold Cows (10)" at bounding box center [849, 123] width 238 height 22
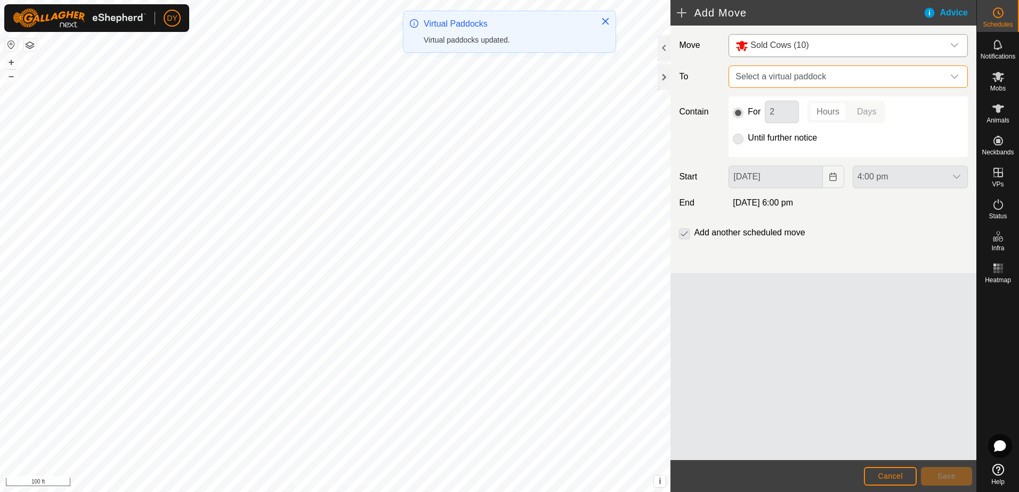
click at [783, 74] on span "Select a virtual paddock" at bounding box center [837, 76] width 213 height 21
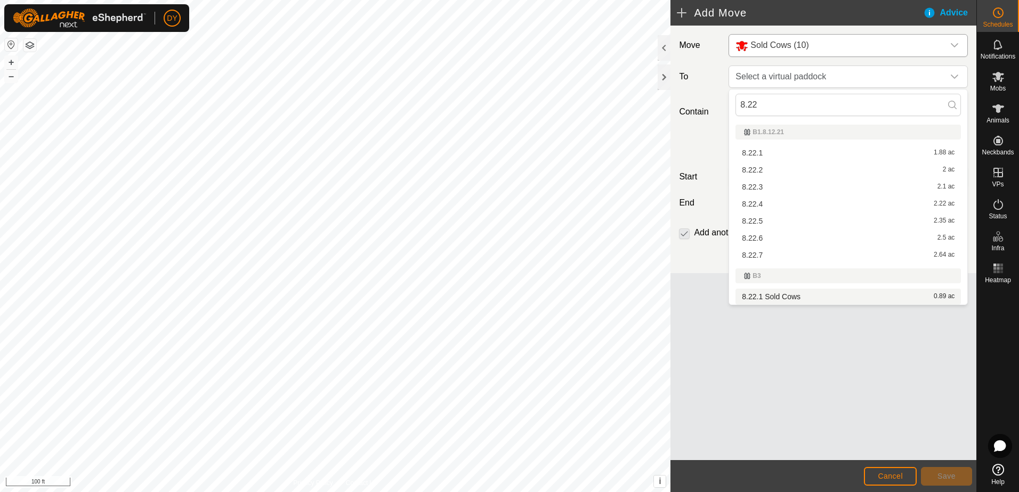
type input "8.22"
click at [770, 299] on li "8.22.1 Sold Cows 0.89 ac" at bounding box center [847, 297] width 225 height 16
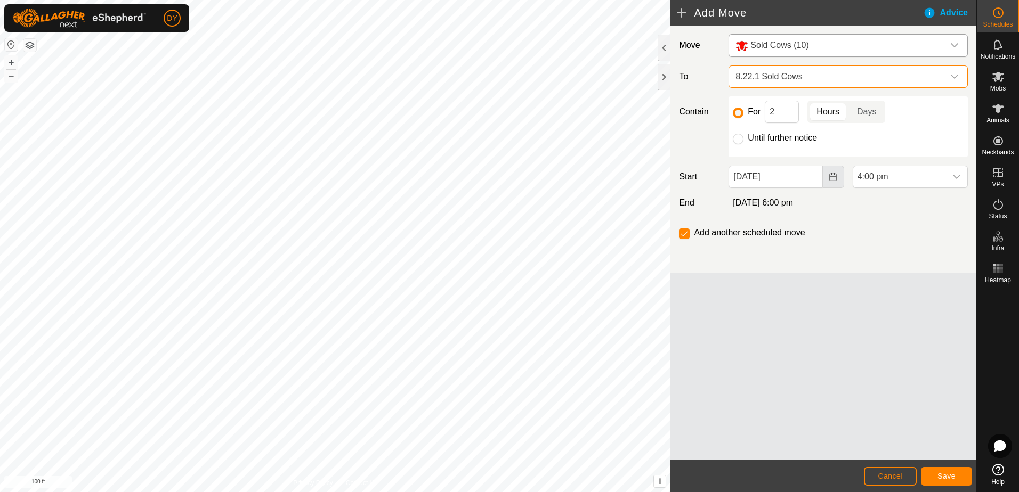
click at [835, 180] on icon "Choose Date" at bounding box center [833, 177] width 9 height 9
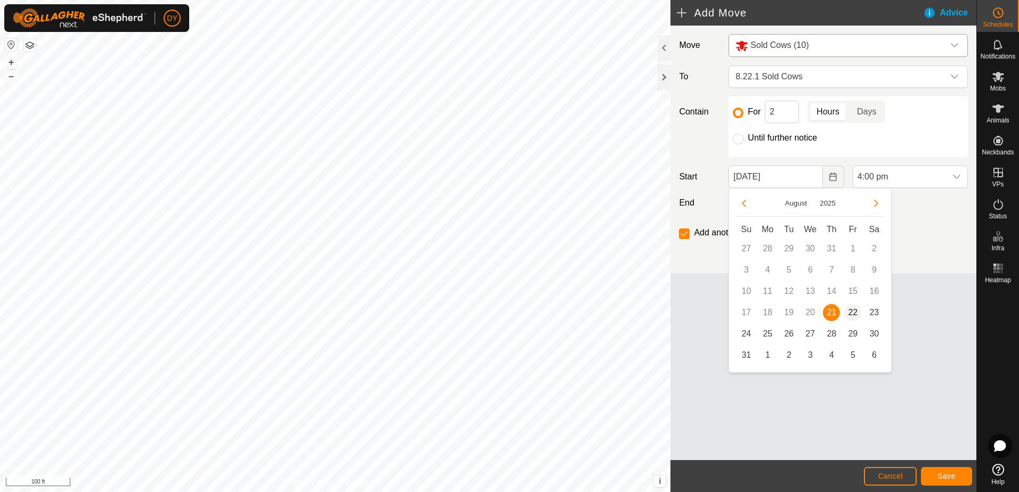
click at [855, 312] on span "22" at bounding box center [852, 312] width 17 height 17
type input "[DATE]"
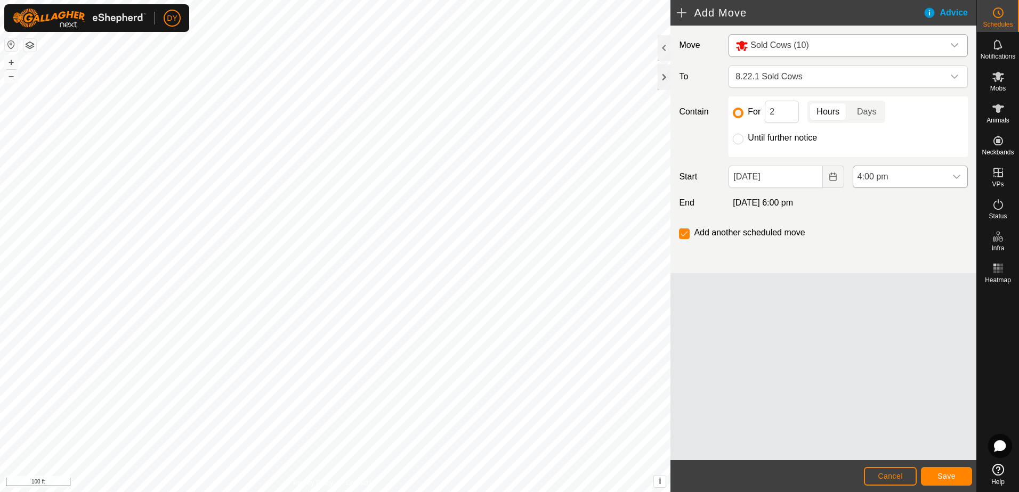
click at [958, 178] on icon "dropdown trigger" at bounding box center [956, 177] width 9 height 9
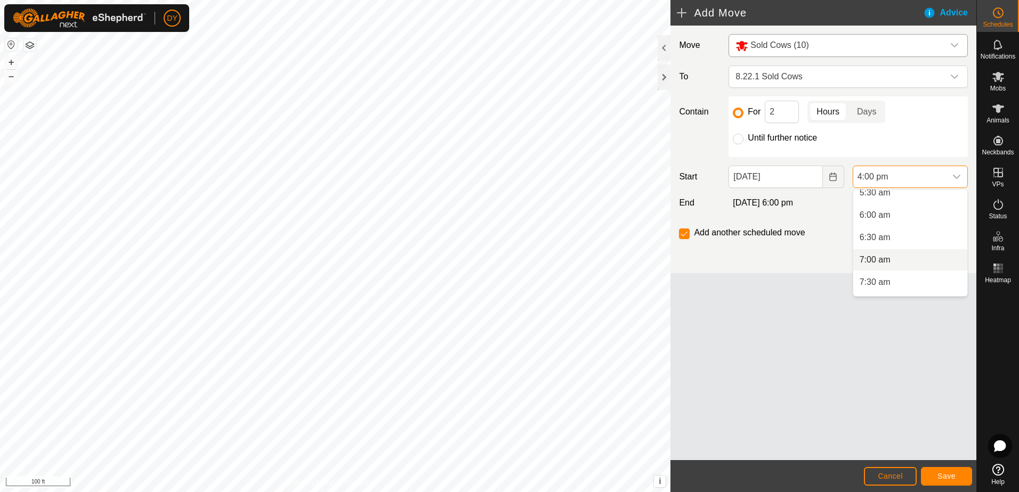
click at [892, 260] on li "7:00 am" at bounding box center [910, 259] width 114 height 21
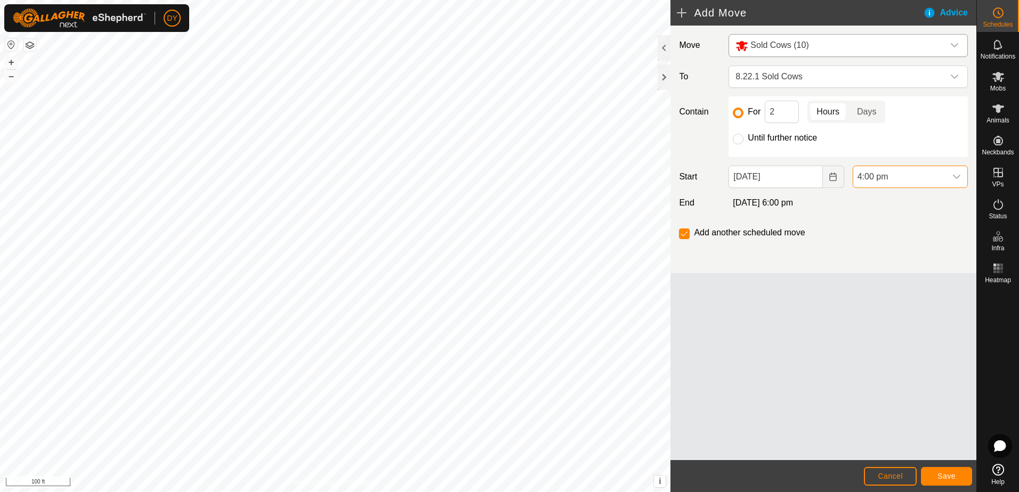
scroll to position [631, 0]
click at [741, 140] on input "Until further notice" at bounding box center [738, 139] width 11 height 11
radio input "true"
checkbox input "false"
click at [935, 476] on button "Save" at bounding box center [946, 476] width 51 height 19
